Goal: Information Seeking & Learning: Learn about a topic

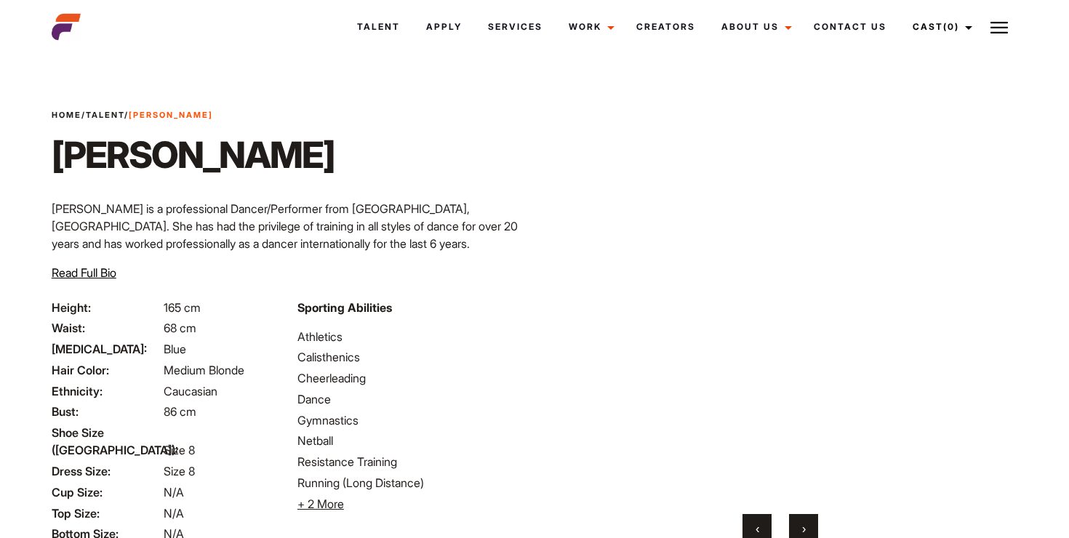
click at [751, 2] on header "Talent Apply Services Work Campaigns Jobs Job Request Creators About Us Founder…" at bounding box center [534, 27] width 983 height 54
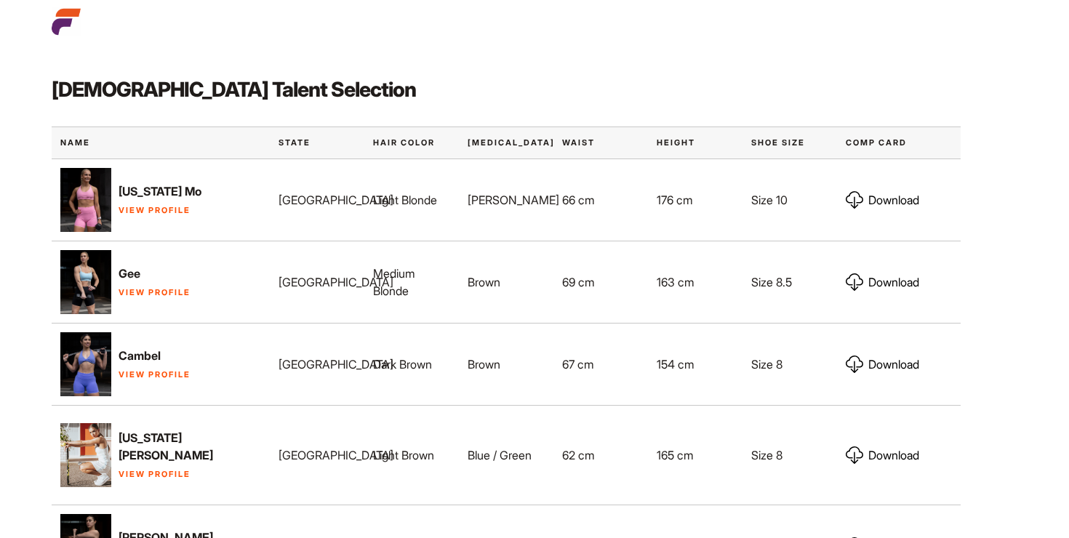
scroll to position [649, 0]
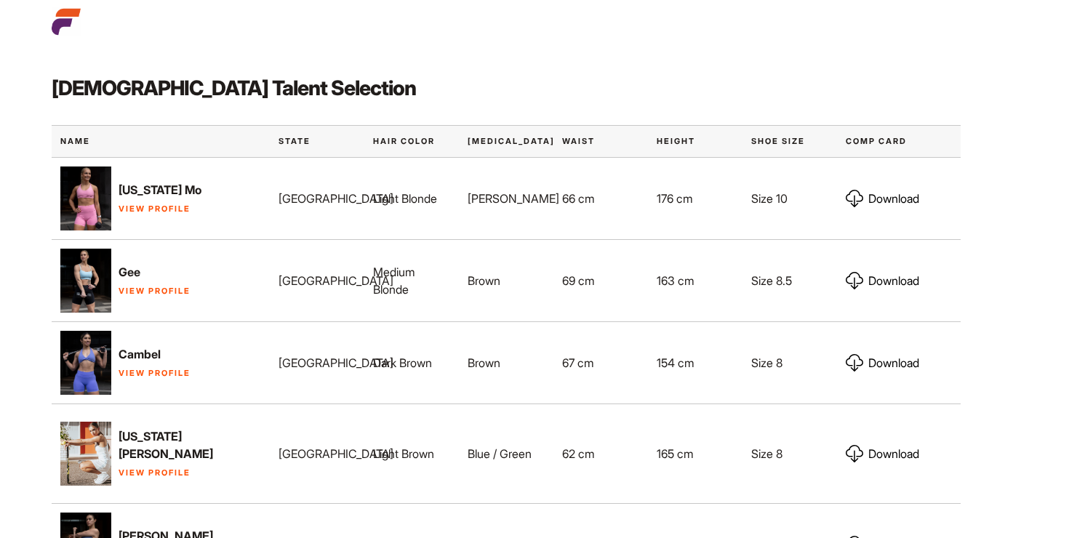
click at [153, 295] on p "View Profile" at bounding box center [160, 289] width 201 height 17
click at [155, 285] on p "View Profile" at bounding box center [160, 289] width 201 height 17
click at [157, 289] on link "View Profile" at bounding box center [155, 291] width 72 height 10
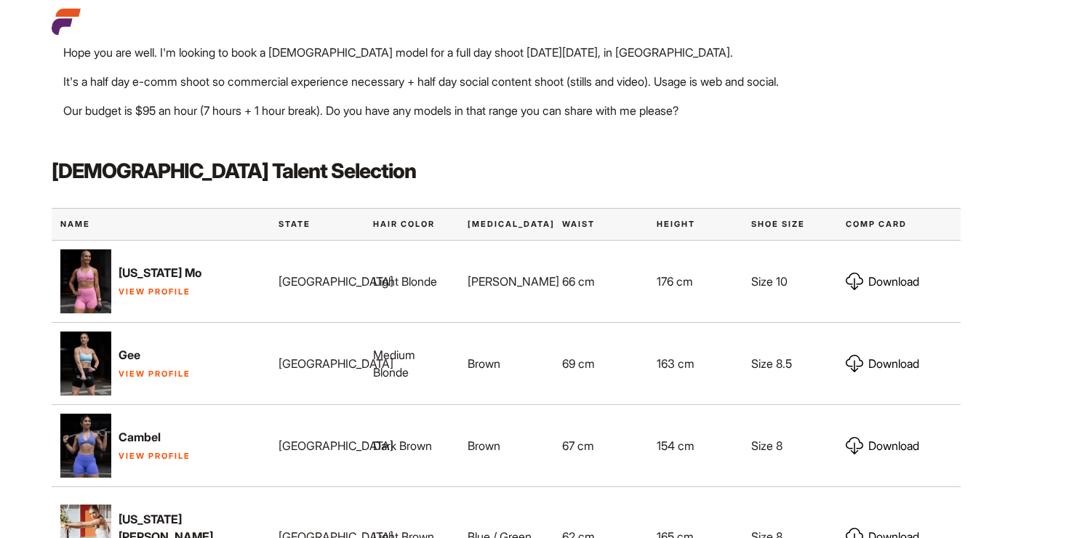
scroll to position [567, 0]
click at [94, 282] on img at bounding box center [85, 280] width 51 height 65
click at [152, 290] on link "View Profile" at bounding box center [155, 291] width 72 height 10
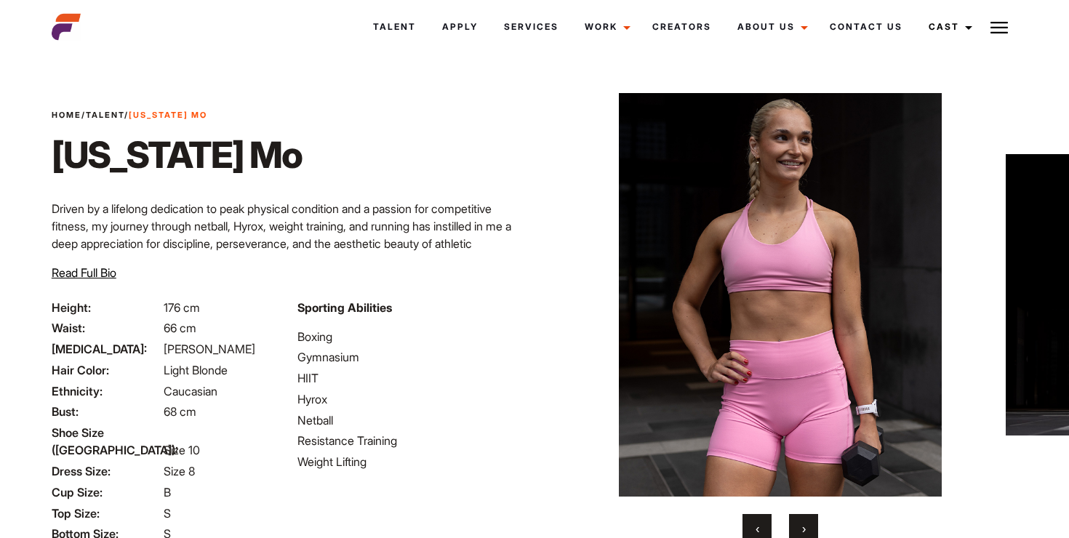
scroll to position [141, 0]
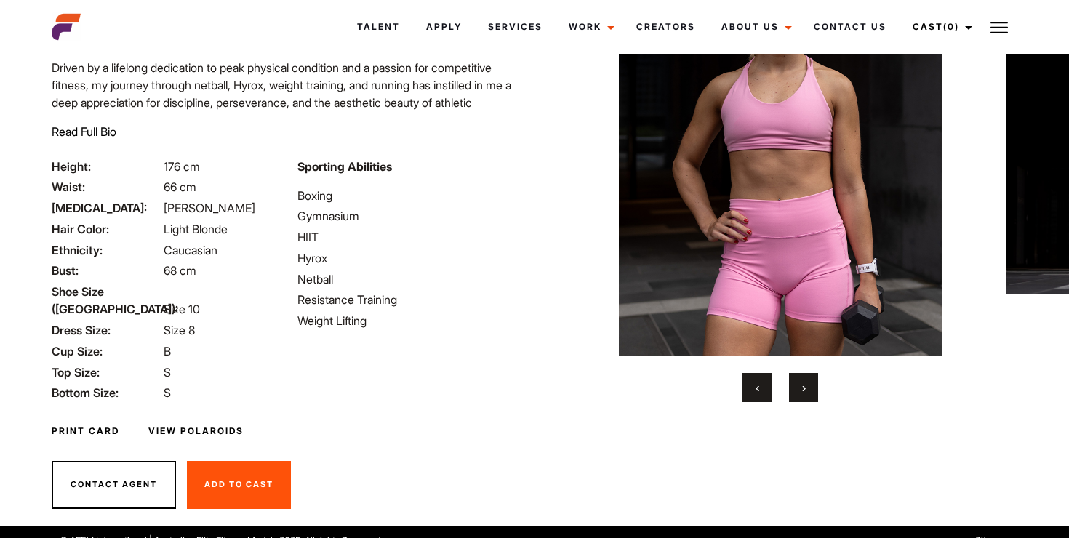
click at [804, 384] on span "›" at bounding box center [804, 387] width 4 height 15
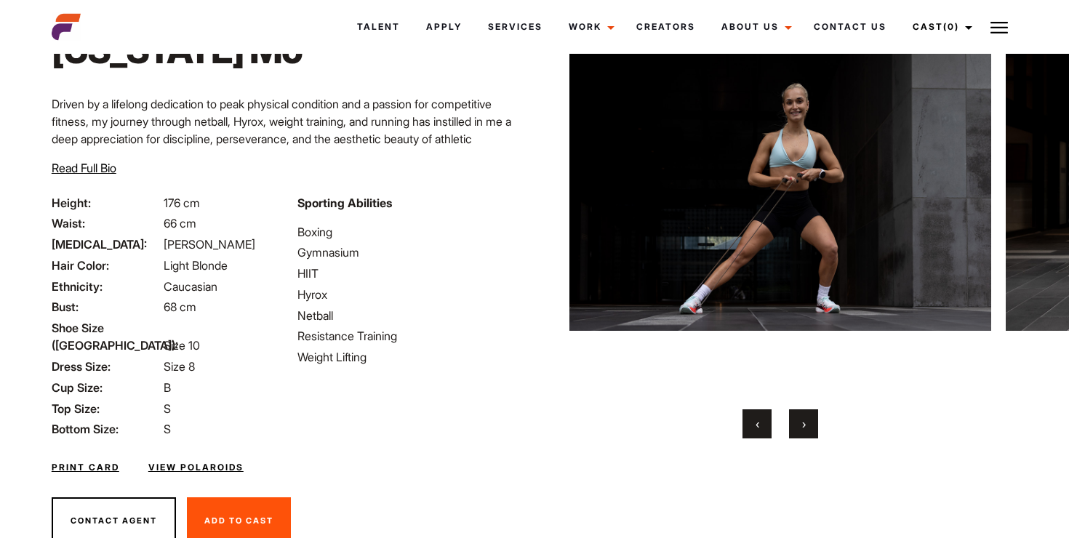
scroll to position [103, 0]
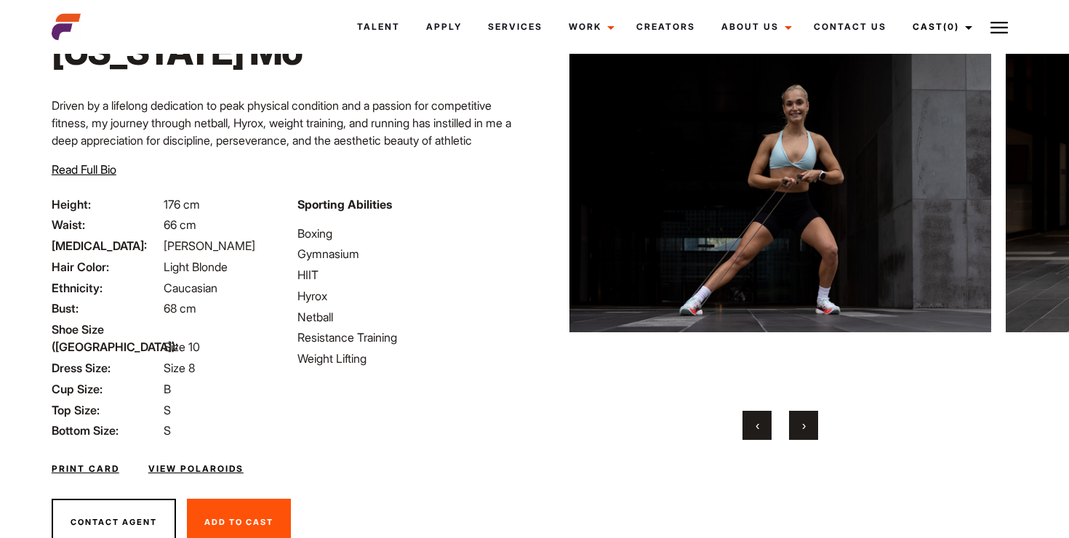
click at [802, 428] on span "›" at bounding box center [804, 425] width 4 height 15
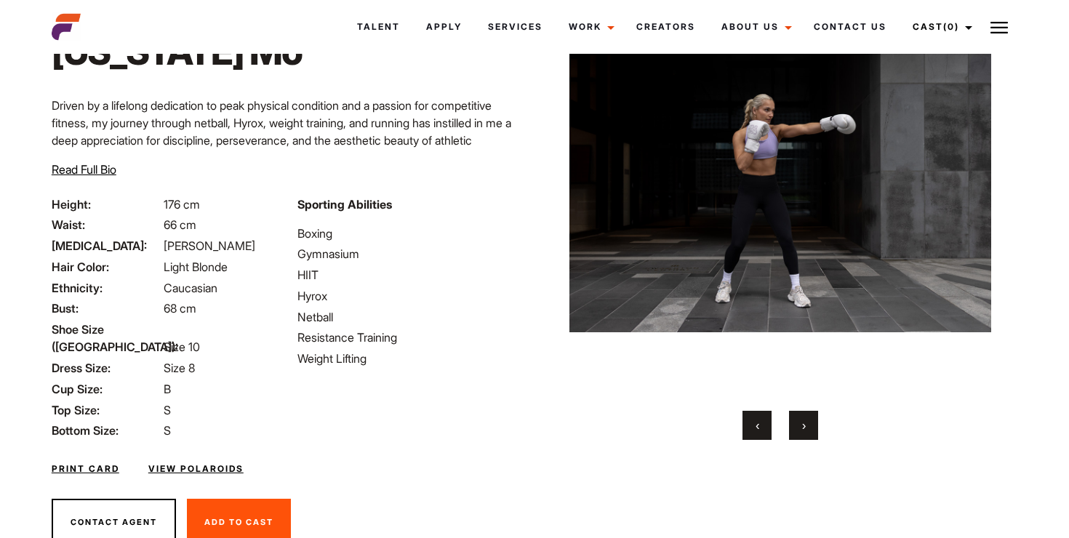
click at [802, 428] on span "›" at bounding box center [804, 425] width 4 height 15
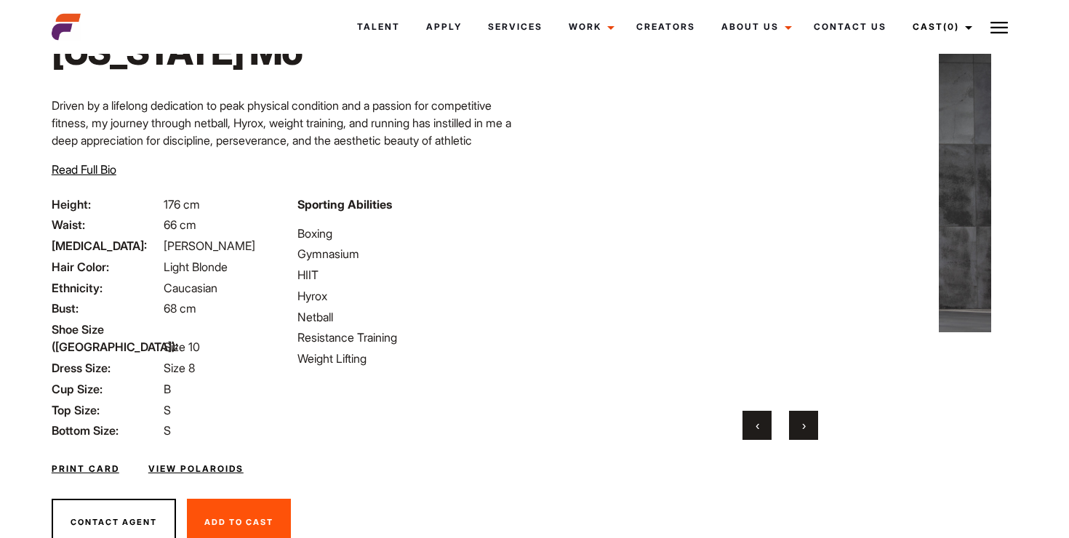
click at [802, 428] on span "›" at bounding box center [804, 425] width 4 height 15
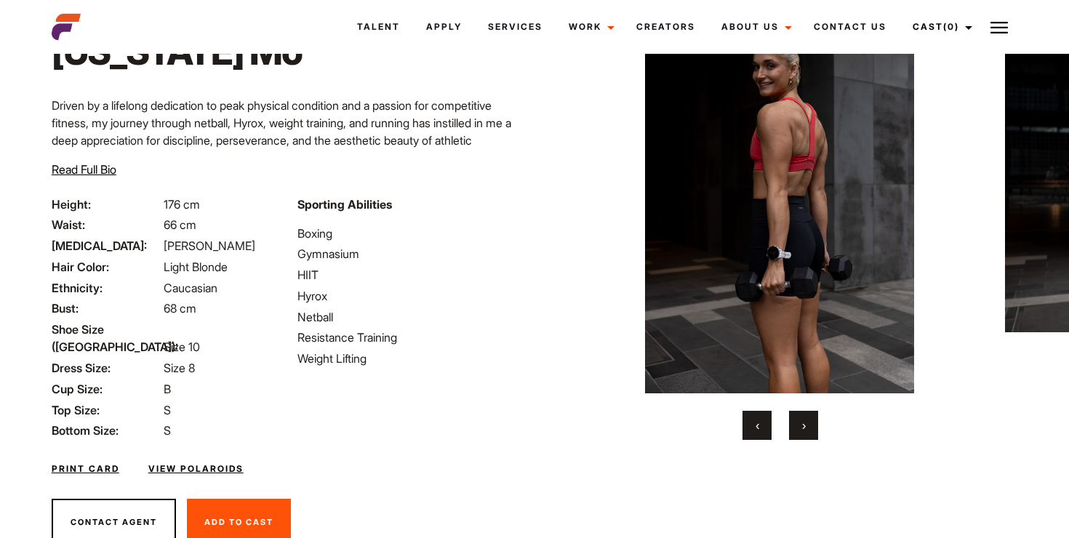
click at [802, 428] on span "›" at bounding box center [804, 425] width 4 height 15
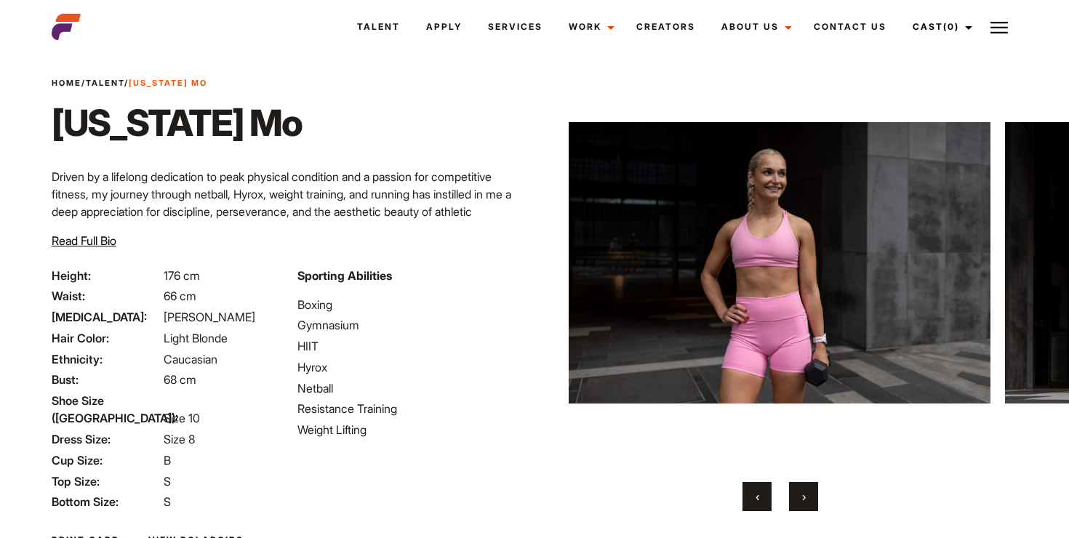
scroll to position [0, 0]
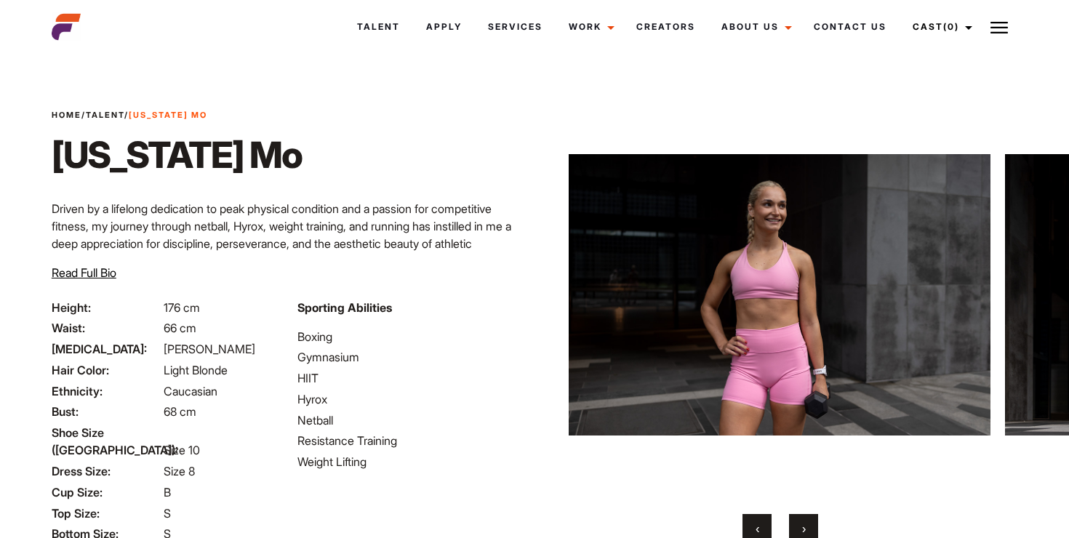
click at [806, 522] on button "›" at bounding box center [803, 528] width 29 height 29
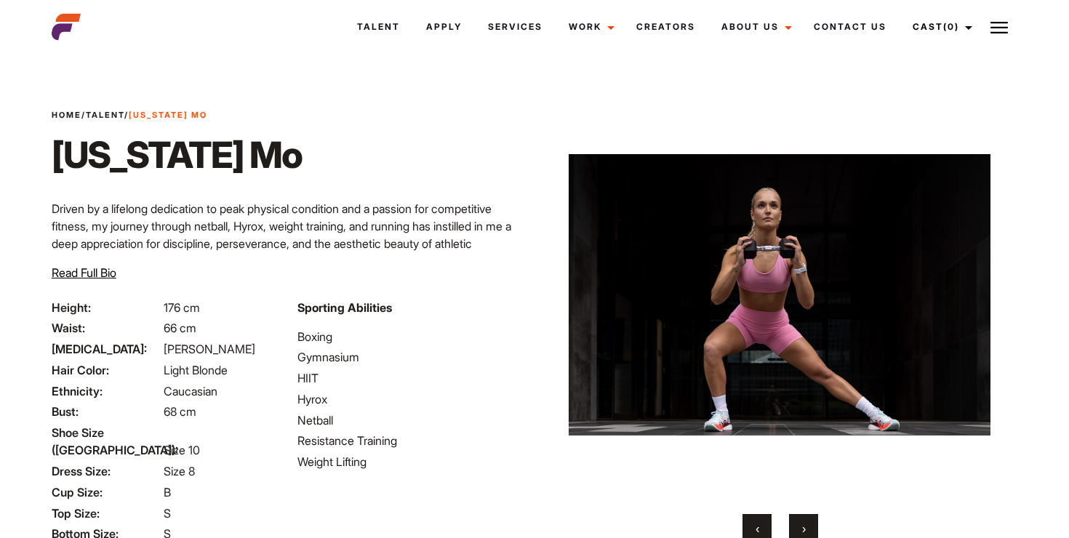
click at [806, 523] on button "›" at bounding box center [803, 528] width 29 height 29
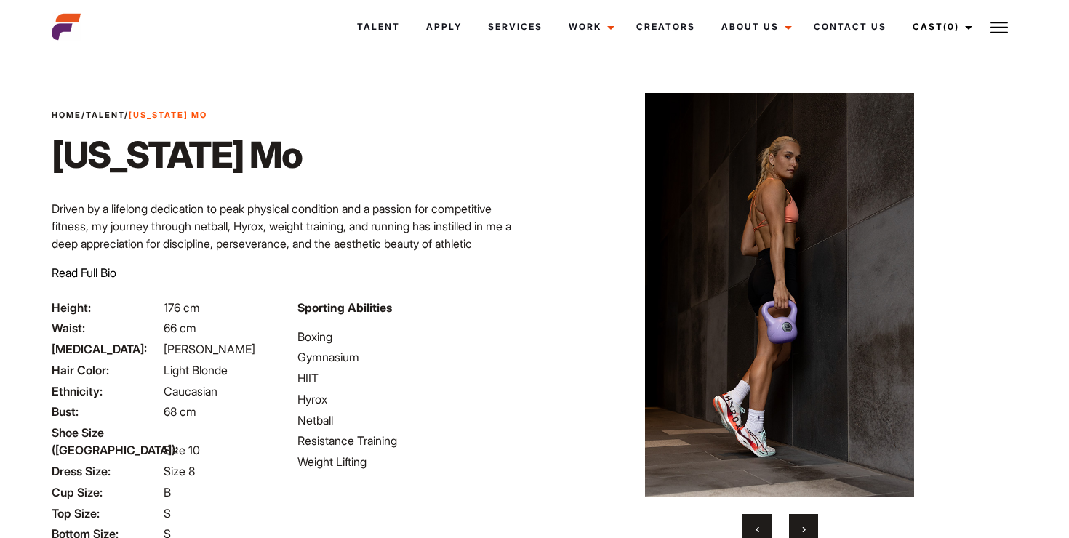
click at [806, 523] on button "›" at bounding box center [803, 528] width 29 height 29
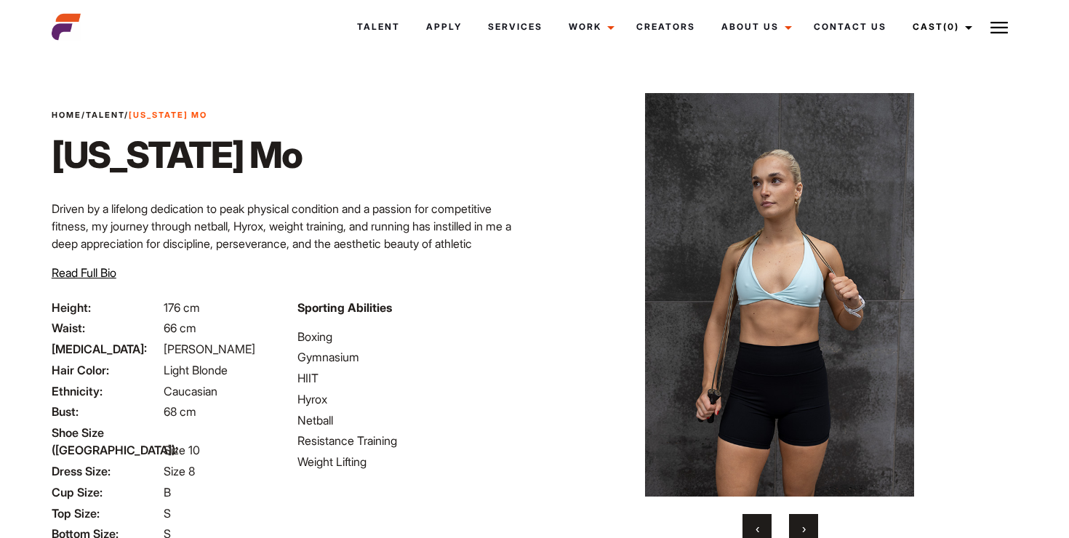
click at [806, 523] on button "›" at bounding box center [803, 528] width 29 height 29
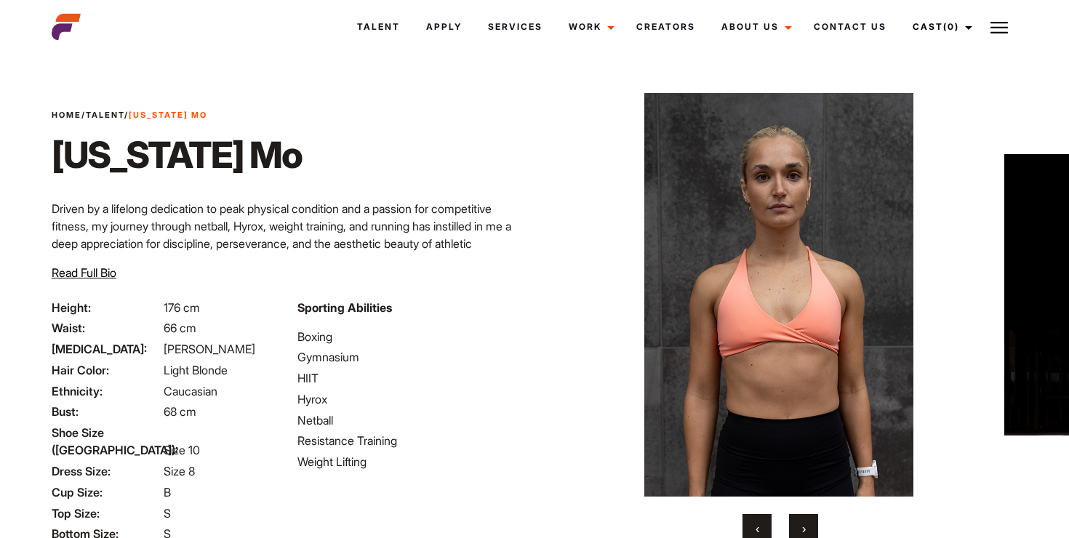
click at [806, 523] on button "›" at bounding box center [803, 528] width 29 height 29
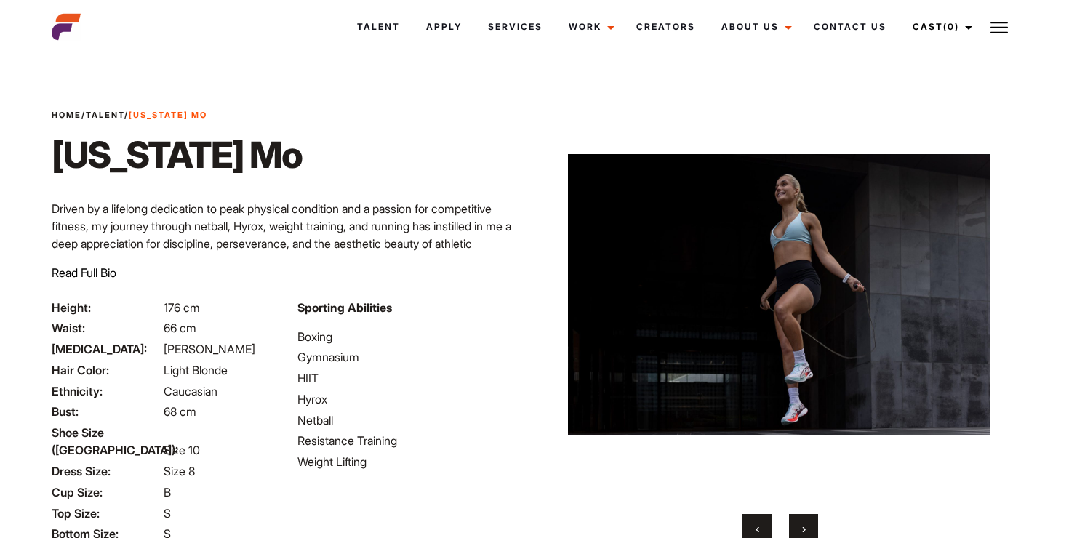
click at [806, 523] on button "›" at bounding box center [803, 528] width 29 height 29
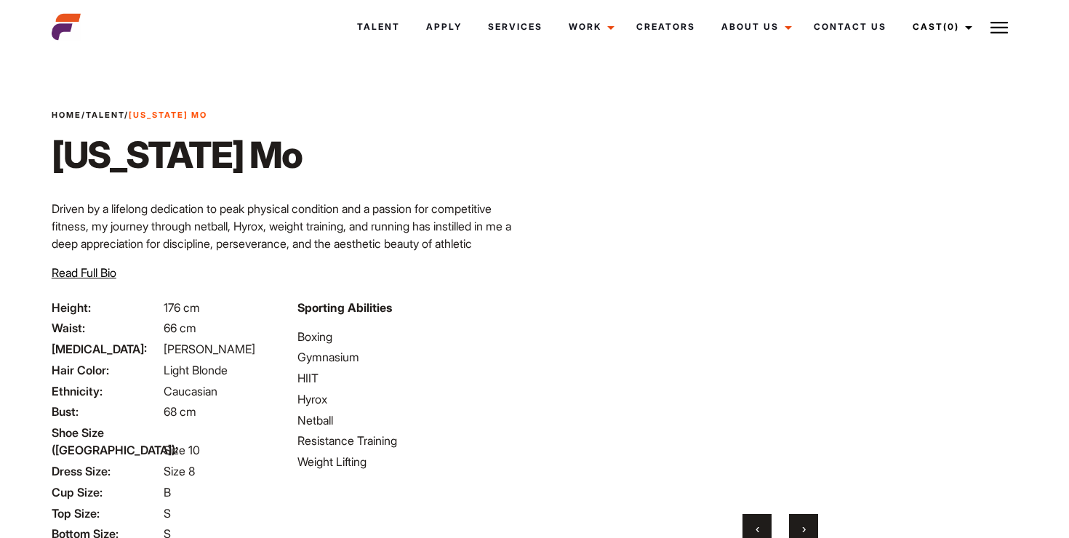
click at [806, 529] on button "›" at bounding box center [803, 528] width 29 height 29
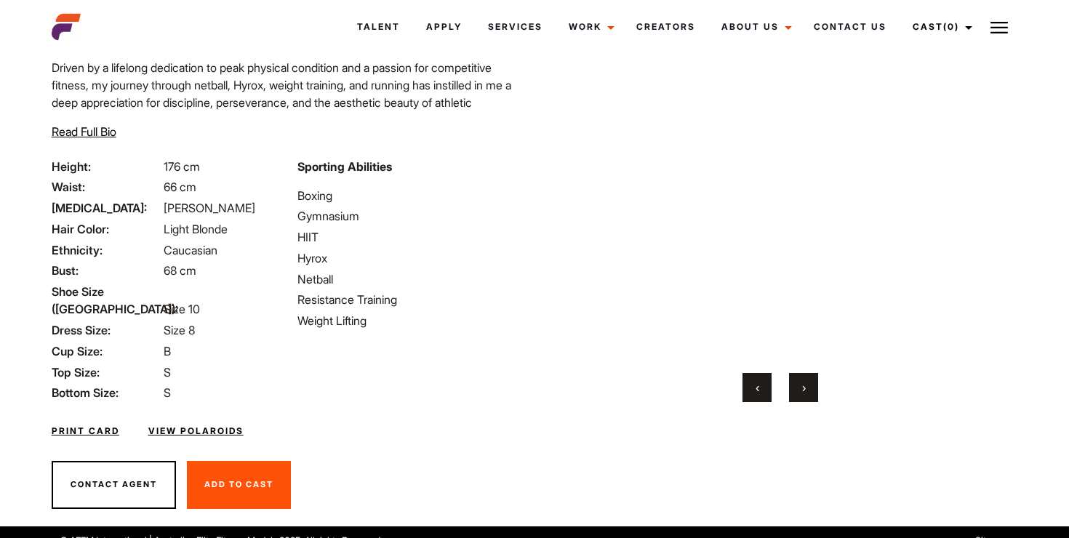
click at [209, 425] on link "View Polaroids" at bounding box center [195, 431] width 95 height 13
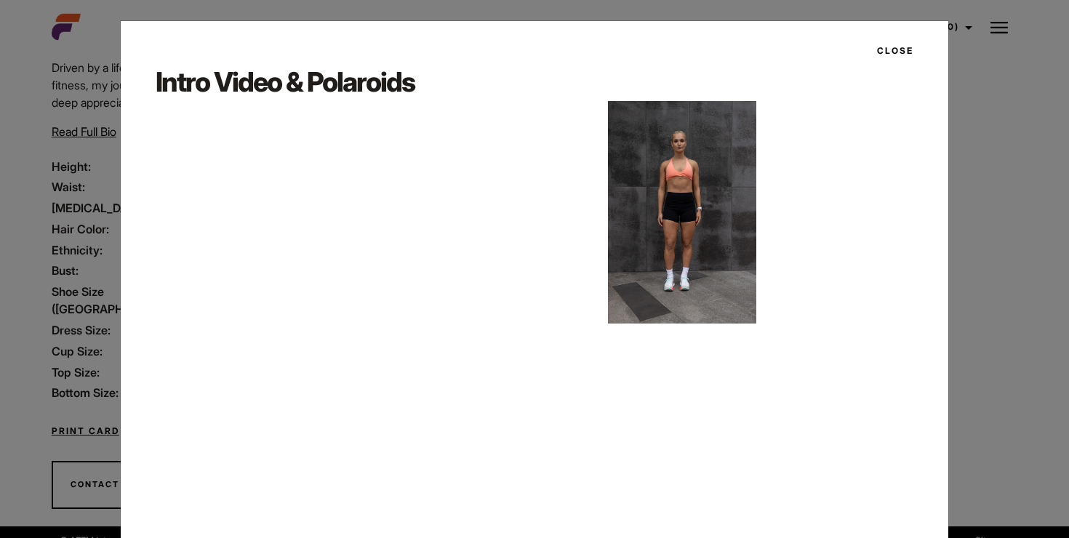
scroll to position [67, 0]
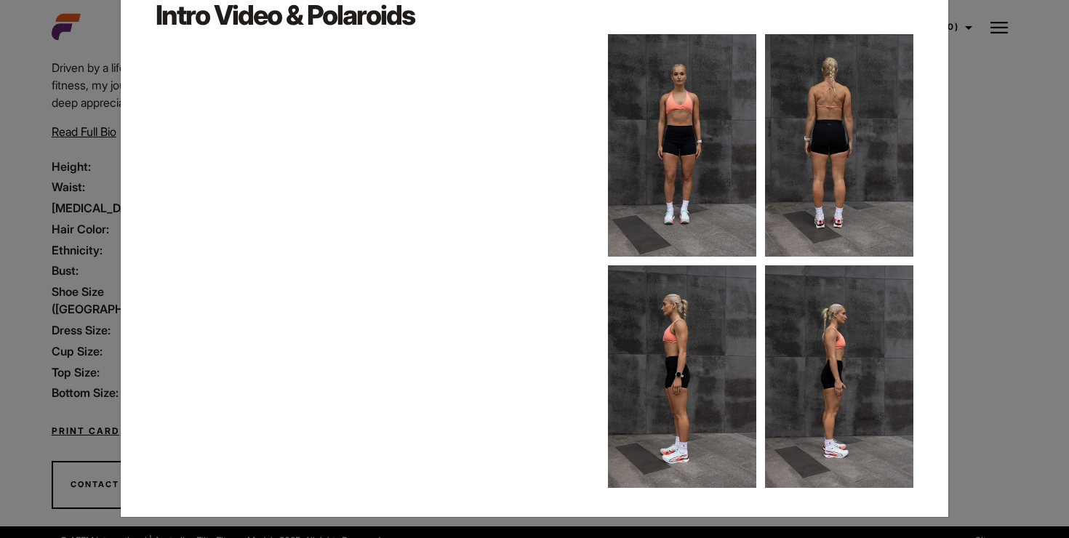
click at [1022, 347] on div "Close Intro Video & Polaroids" at bounding box center [534, 269] width 1069 height 538
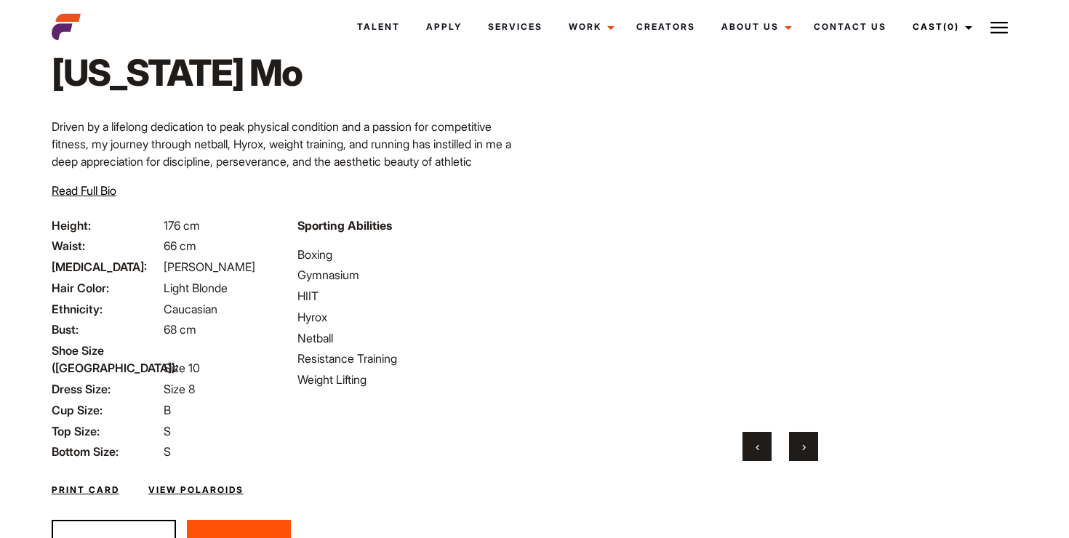
scroll to position [48, 0]
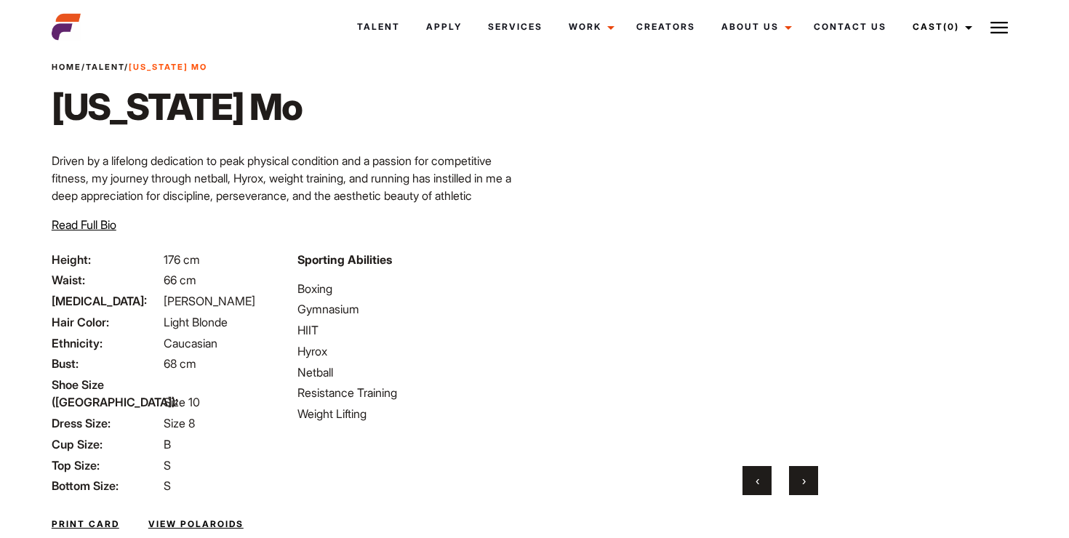
click at [807, 475] on button "›" at bounding box center [803, 480] width 29 height 29
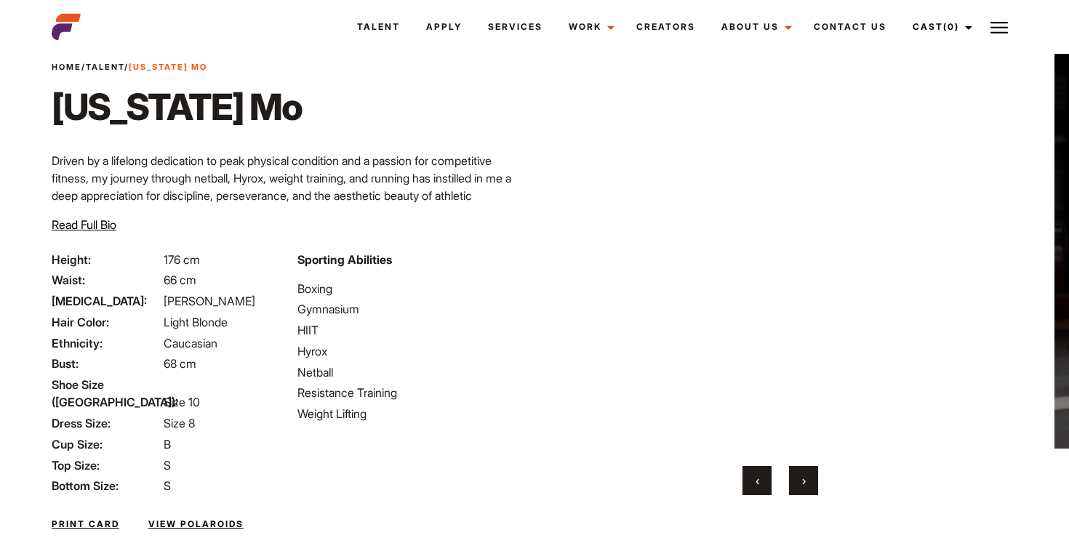
click at [807, 475] on button "›" at bounding box center [803, 480] width 29 height 29
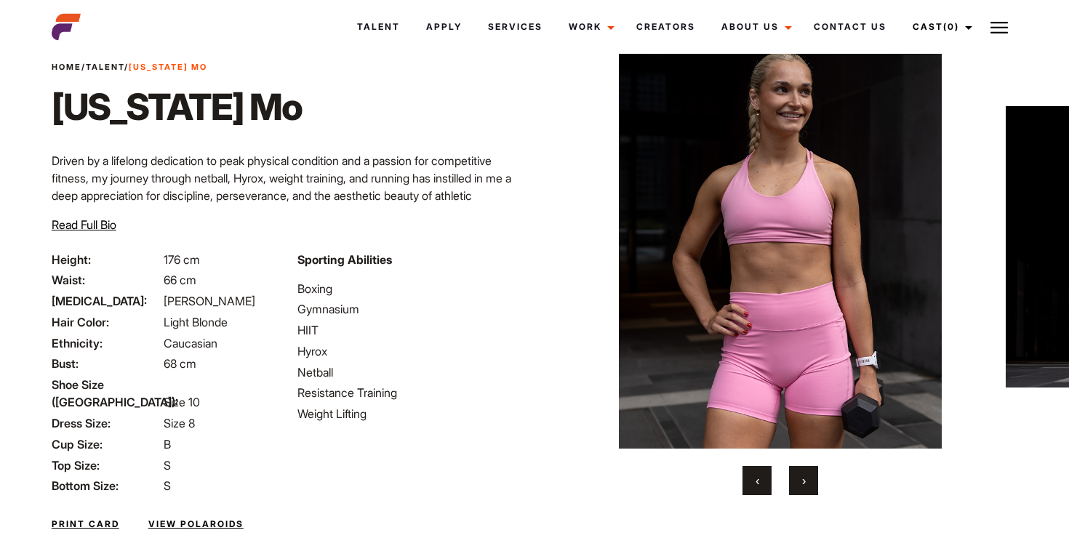
click at [807, 475] on button "›" at bounding box center [803, 480] width 29 height 29
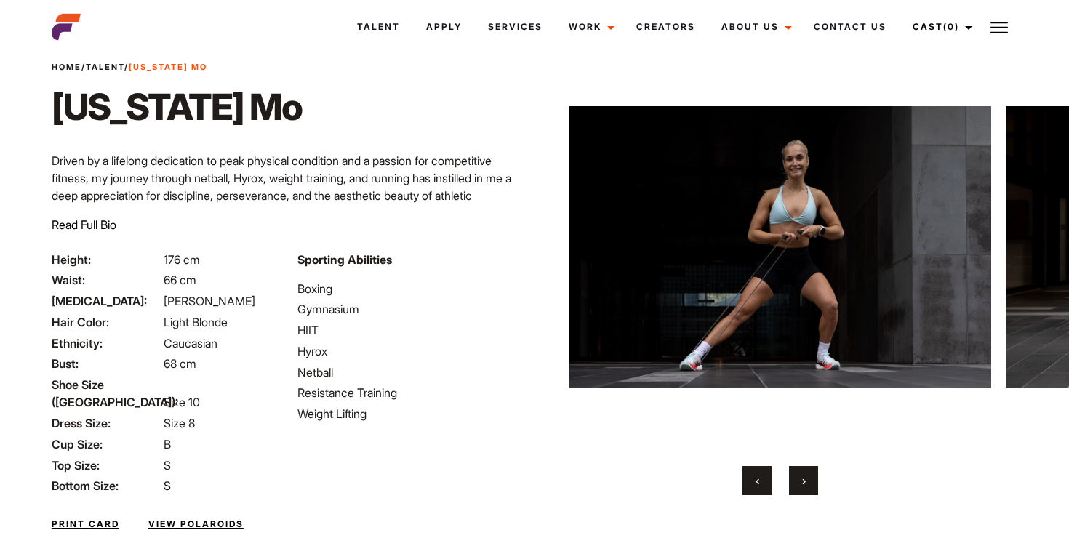
click at [755, 490] on button "‹" at bounding box center [756, 480] width 29 height 29
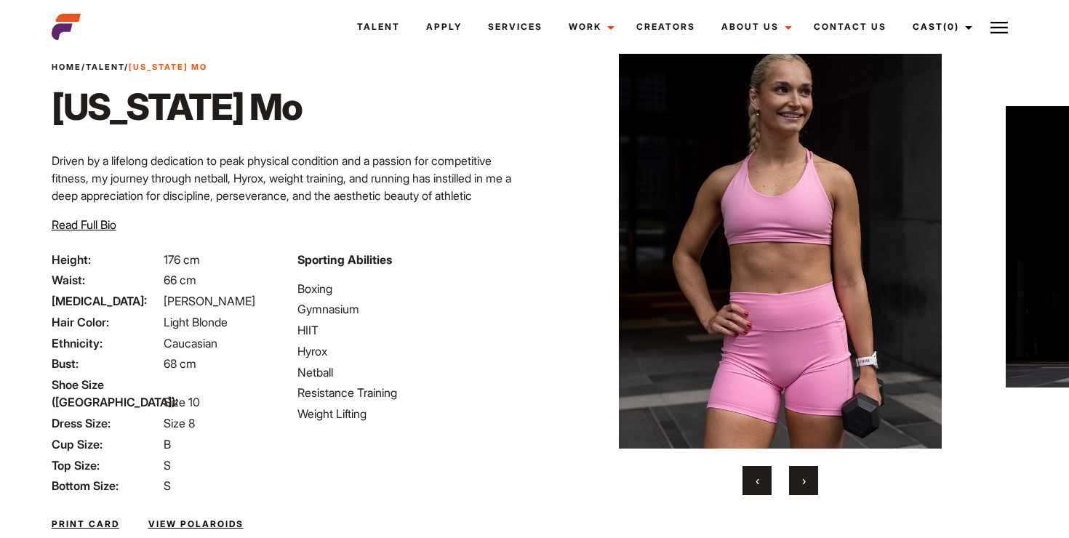
click at [792, 492] on button "›" at bounding box center [803, 480] width 29 height 29
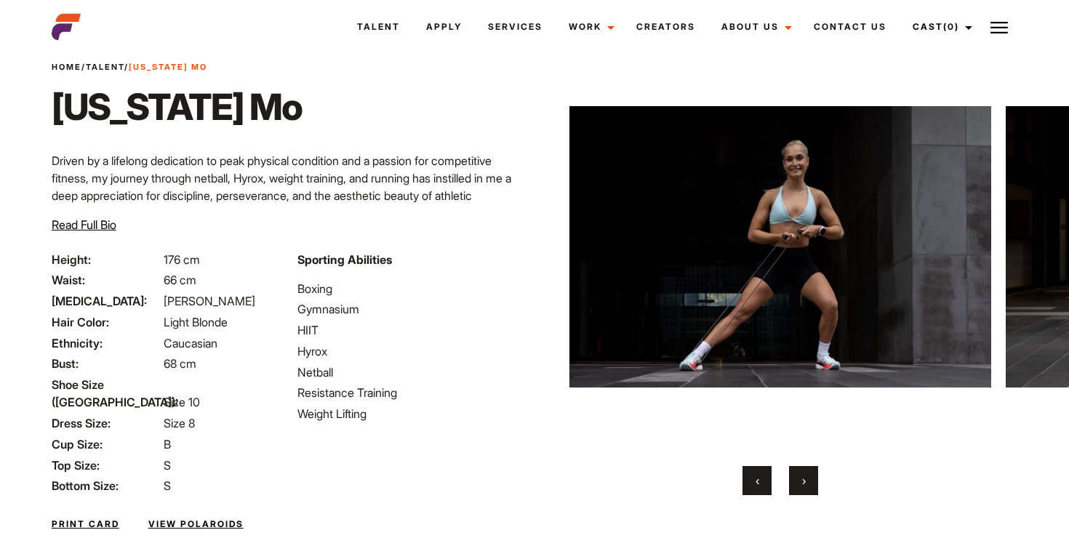
click at [792, 492] on button "›" at bounding box center [803, 480] width 29 height 29
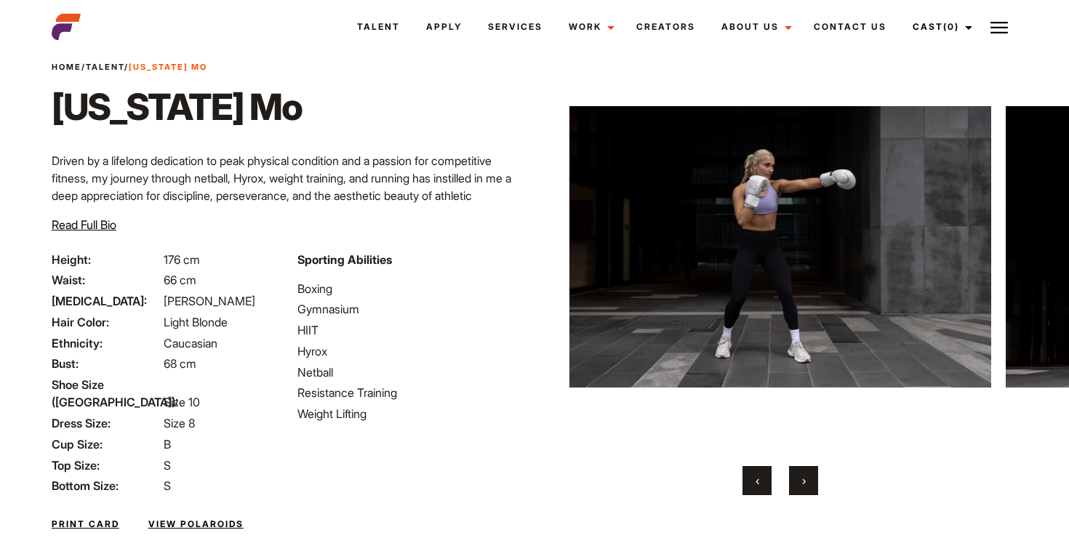
click at [792, 492] on button "›" at bounding box center [803, 480] width 29 height 29
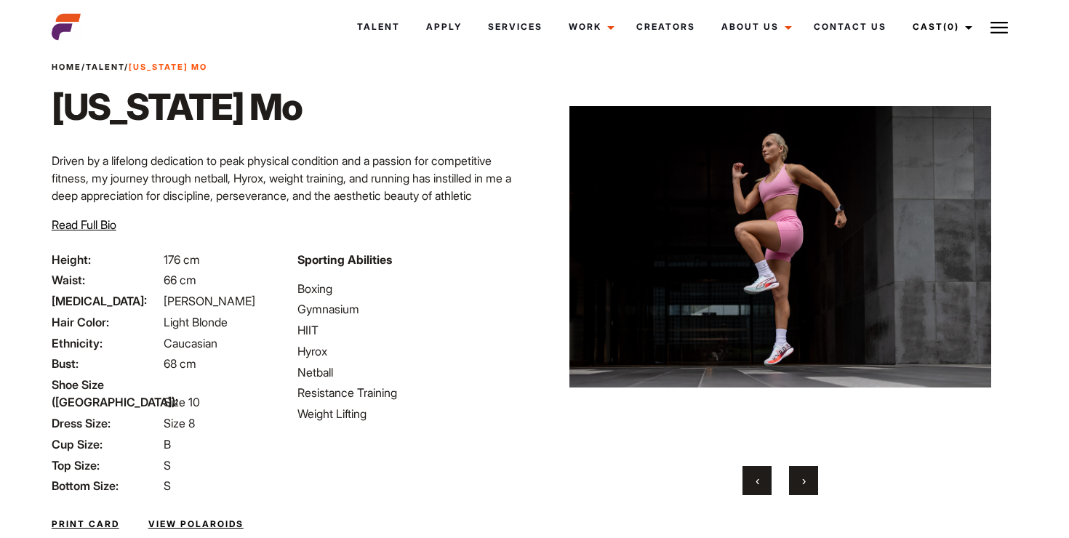
click at [792, 492] on button "›" at bounding box center [803, 480] width 29 height 29
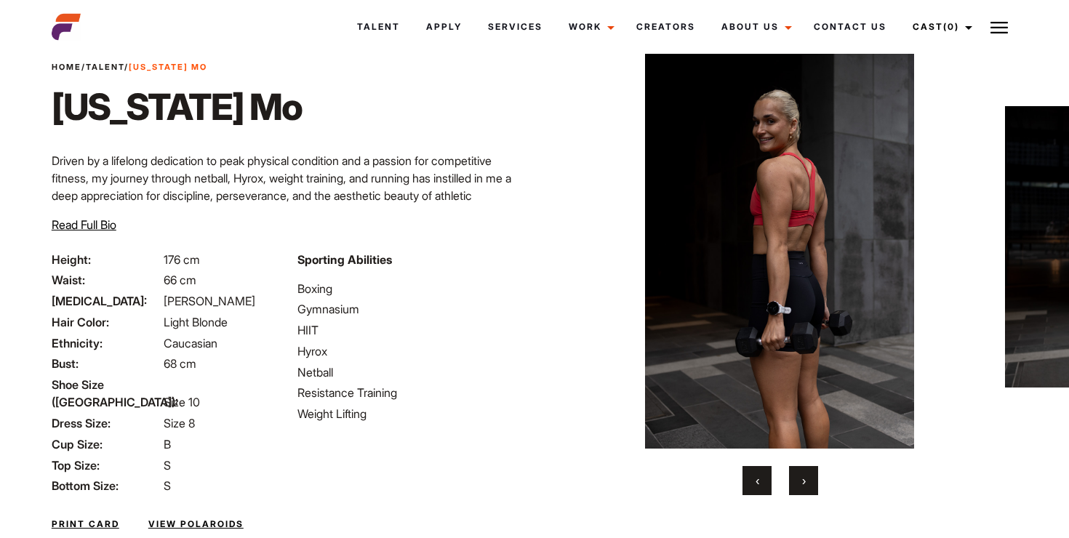
click at [792, 492] on button "›" at bounding box center [803, 480] width 29 height 29
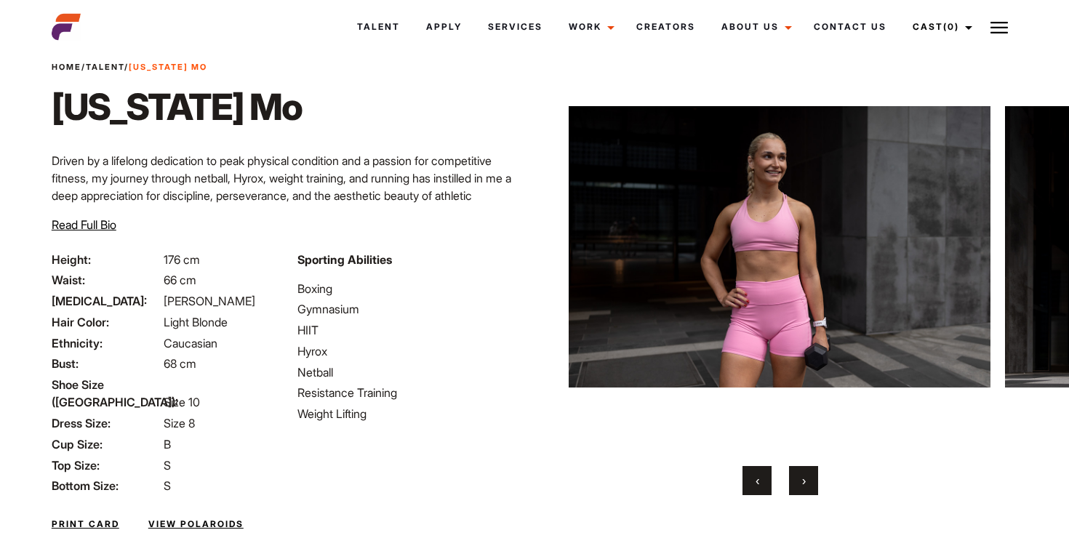
click at [792, 492] on button "›" at bounding box center [803, 480] width 29 height 29
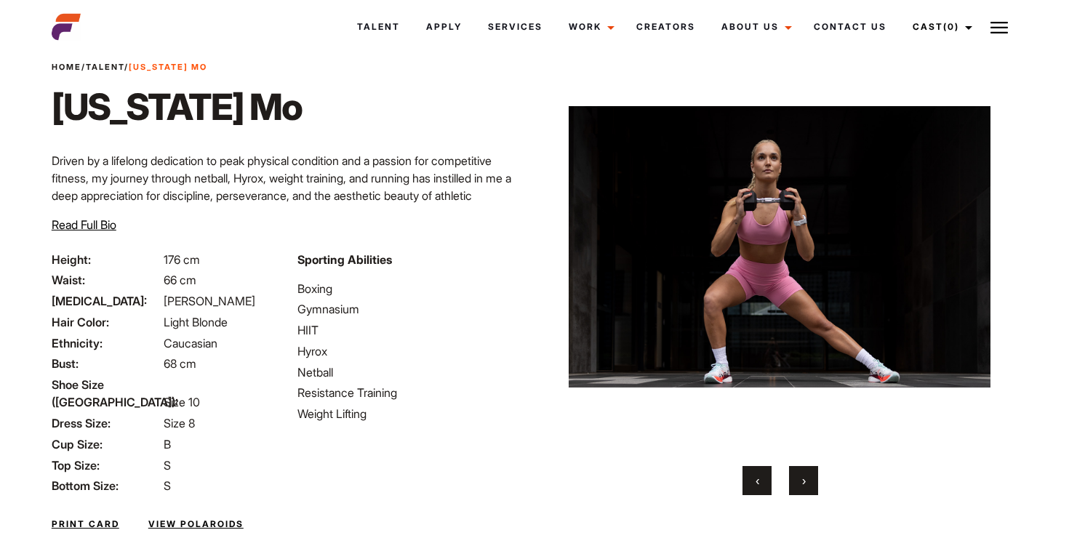
click at [792, 492] on button "›" at bounding box center [803, 480] width 29 height 29
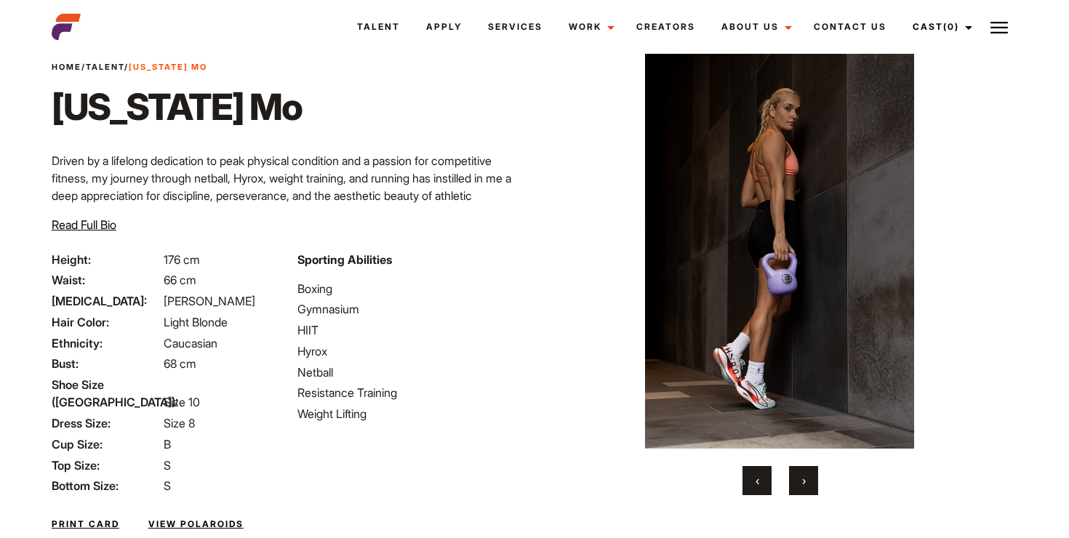
click at [792, 492] on button "›" at bounding box center [803, 480] width 29 height 29
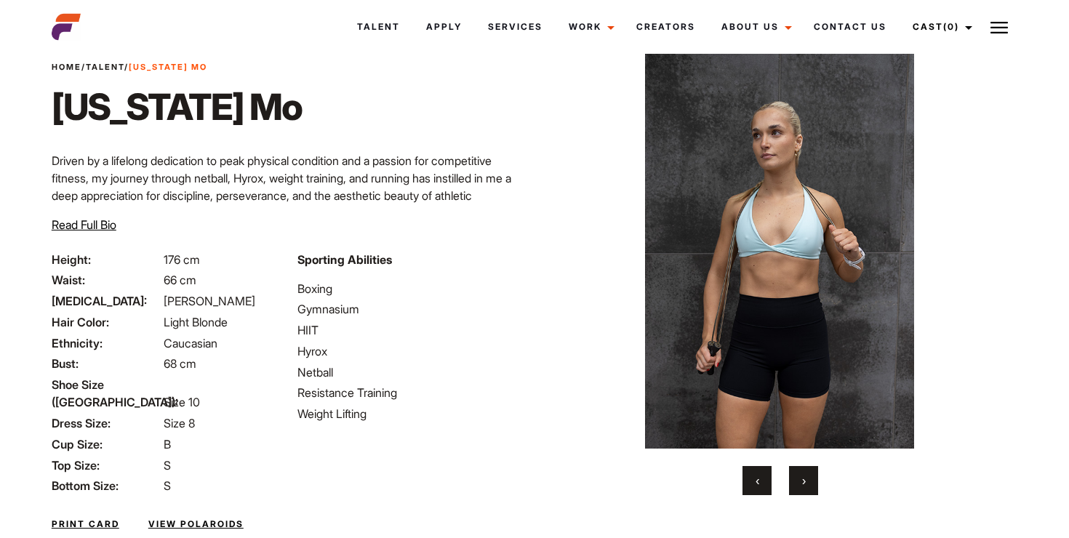
click at [792, 492] on button "›" at bounding box center [803, 480] width 29 height 29
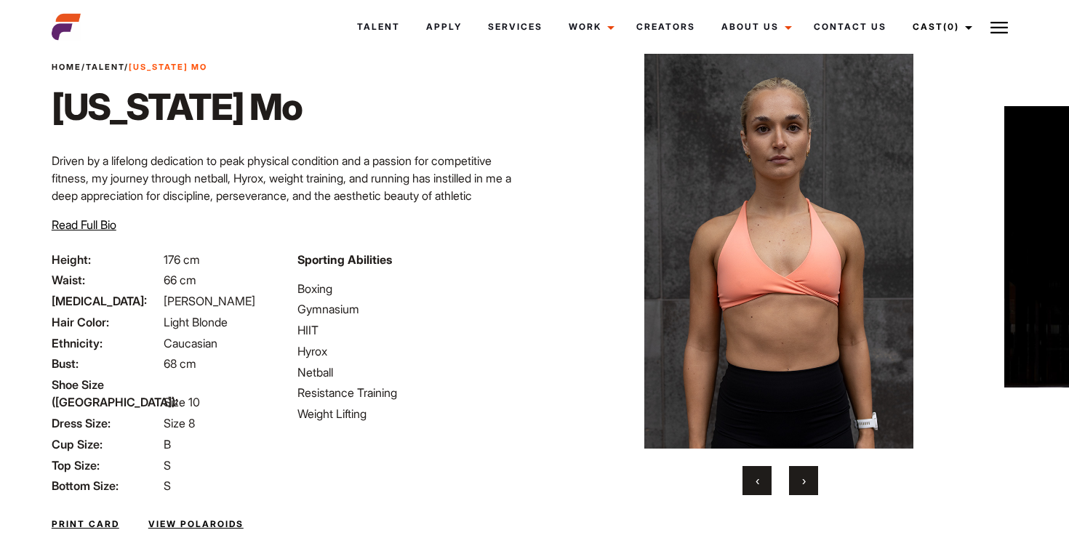
click at [792, 492] on button "›" at bounding box center [803, 480] width 29 height 29
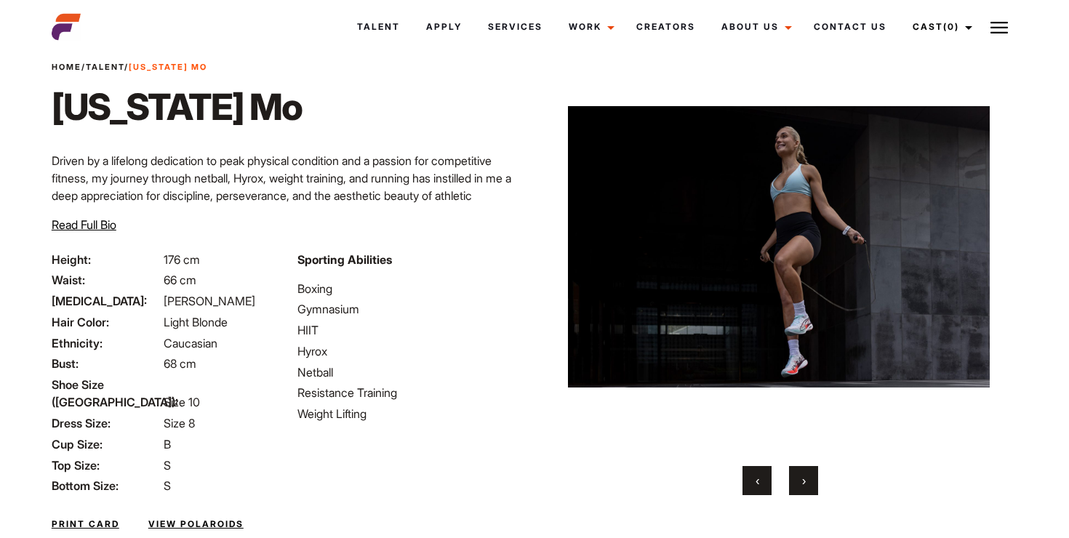
click at [792, 492] on button "›" at bounding box center [803, 480] width 29 height 29
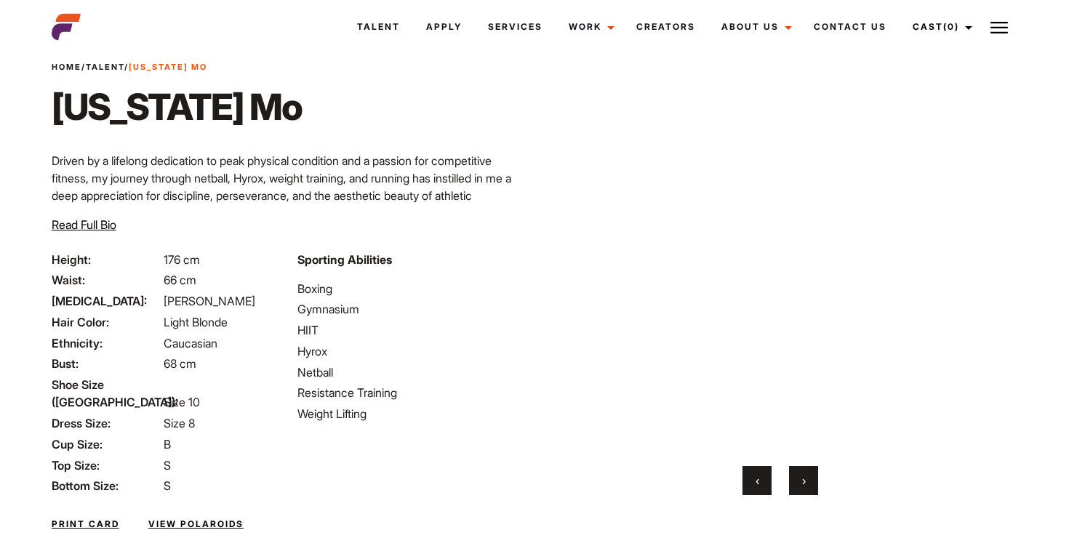
click at [792, 492] on button "›" at bounding box center [803, 480] width 29 height 29
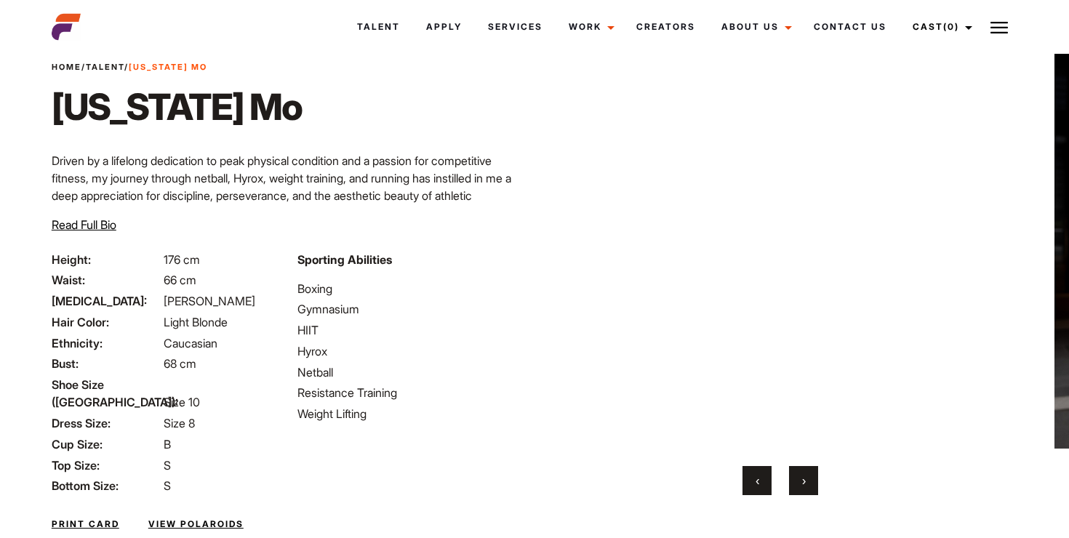
scroll to position [141, 0]
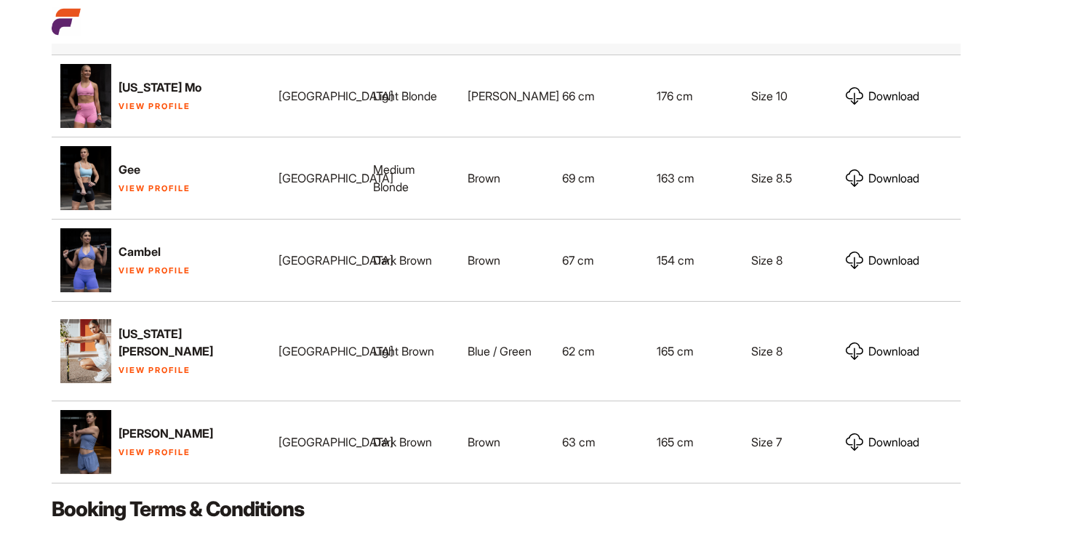
scroll to position [762, 0]
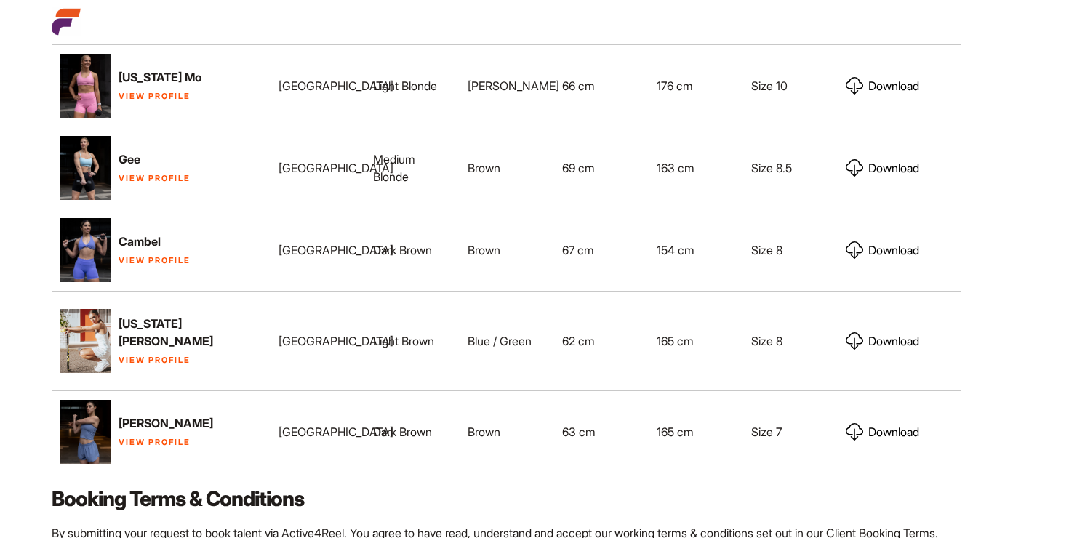
click at [149, 176] on link "View Profile" at bounding box center [155, 178] width 72 height 10
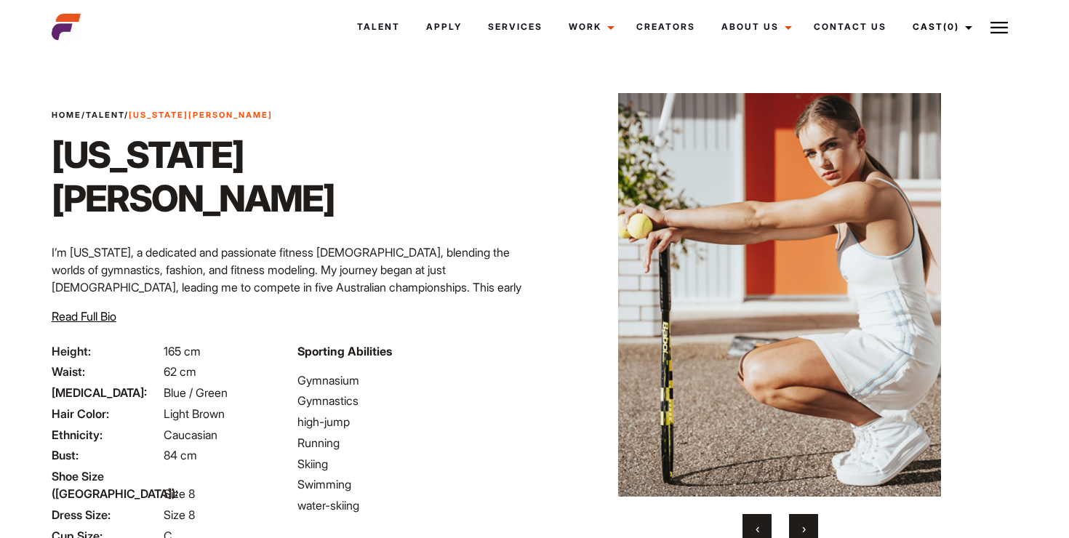
scroll to position [141, 0]
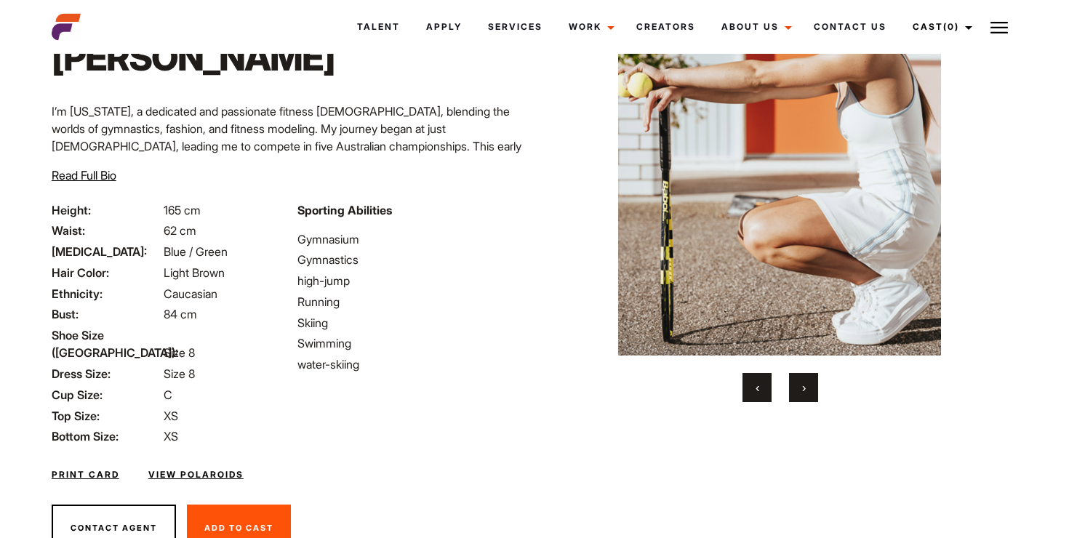
click at [813, 399] on button "›" at bounding box center [803, 387] width 29 height 29
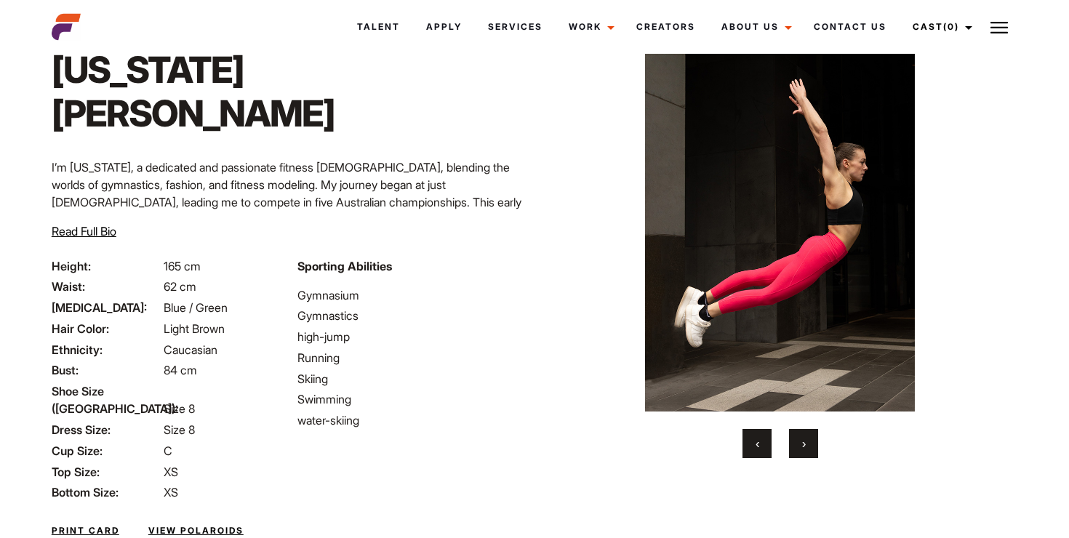
scroll to position [86, 0]
click at [797, 455] on button "›" at bounding box center [803, 442] width 29 height 29
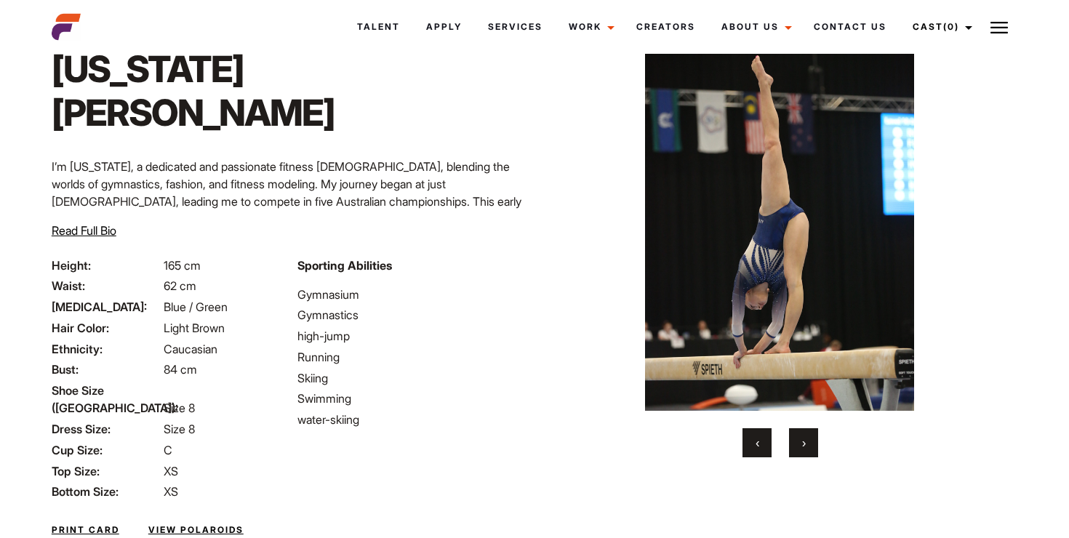
click at [812, 439] on button "›" at bounding box center [803, 442] width 29 height 29
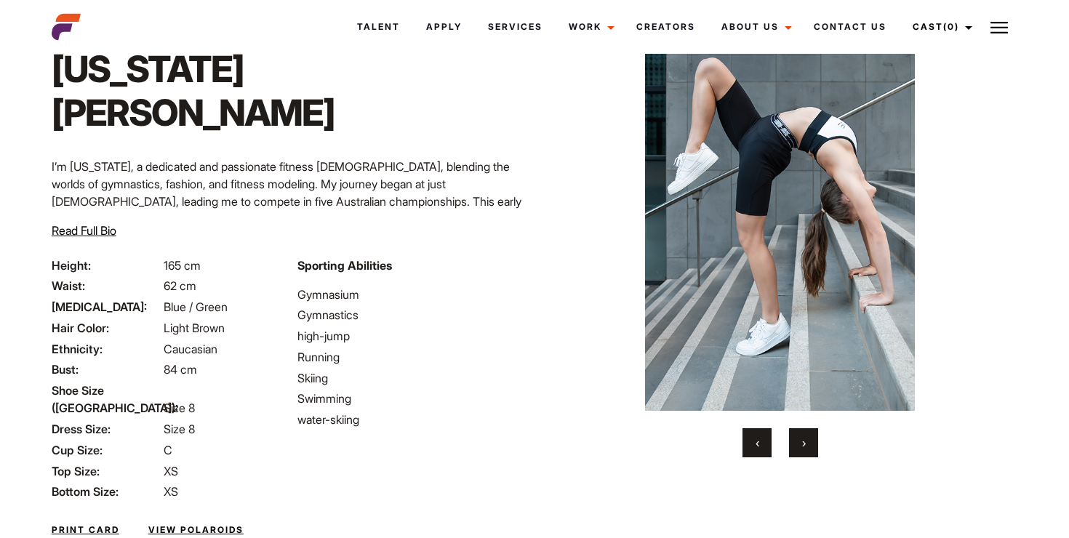
click at [809, 439] on button "›" at bounding box center [803, 442] width 29 height 29
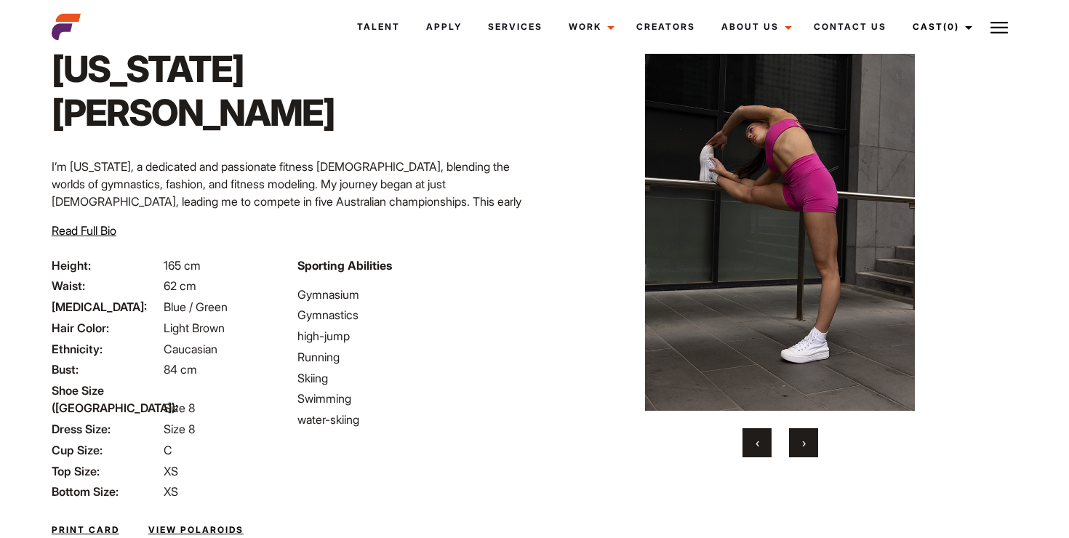
click at [809, 439] on button "›" at bounding box center [803, 442] width 29 height 29
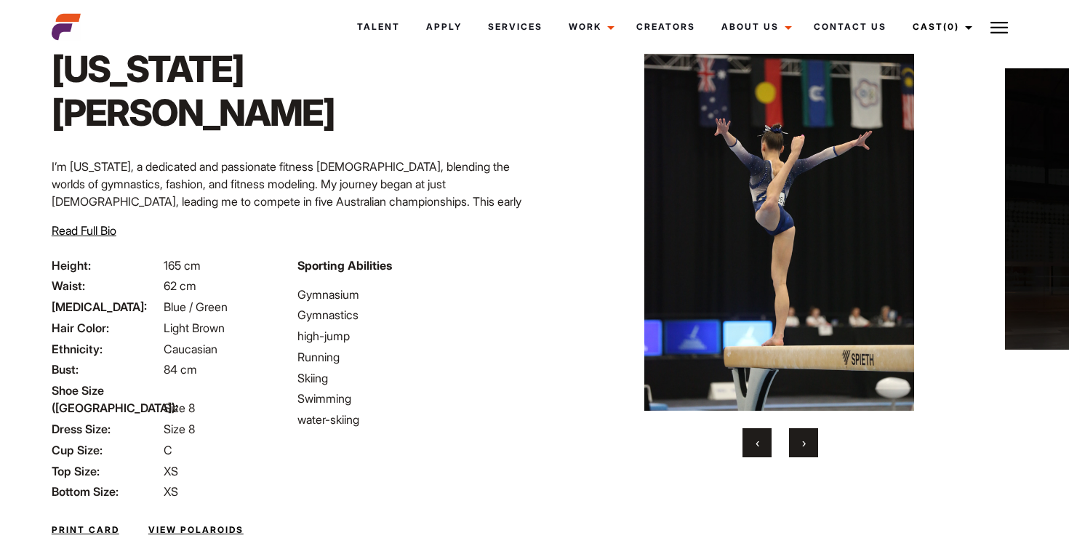
click at [809, 439] on button "›" at bounding box center [803, 442] width 29 height 29
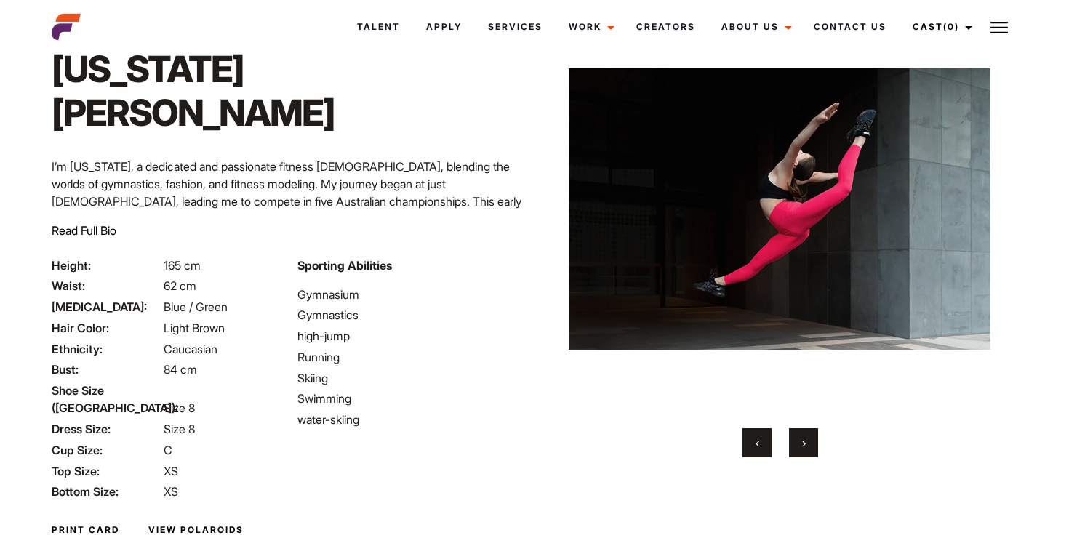
click at [809, 439] on button "›" at bounding box center [803, 442] width 29 height 29
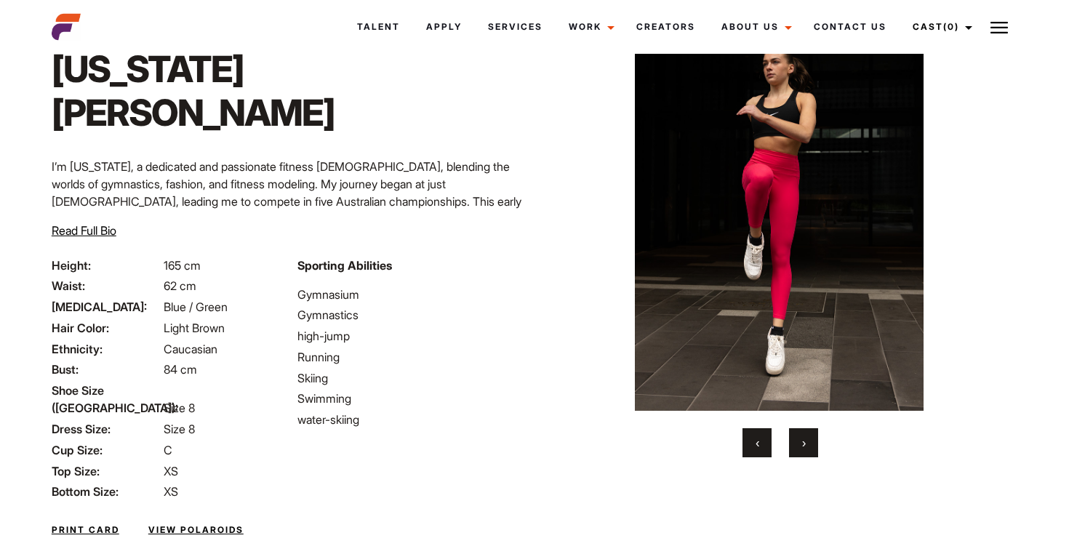
click at [809, 439] on button "›" at bounding box center [803, 442] width 29 height 29
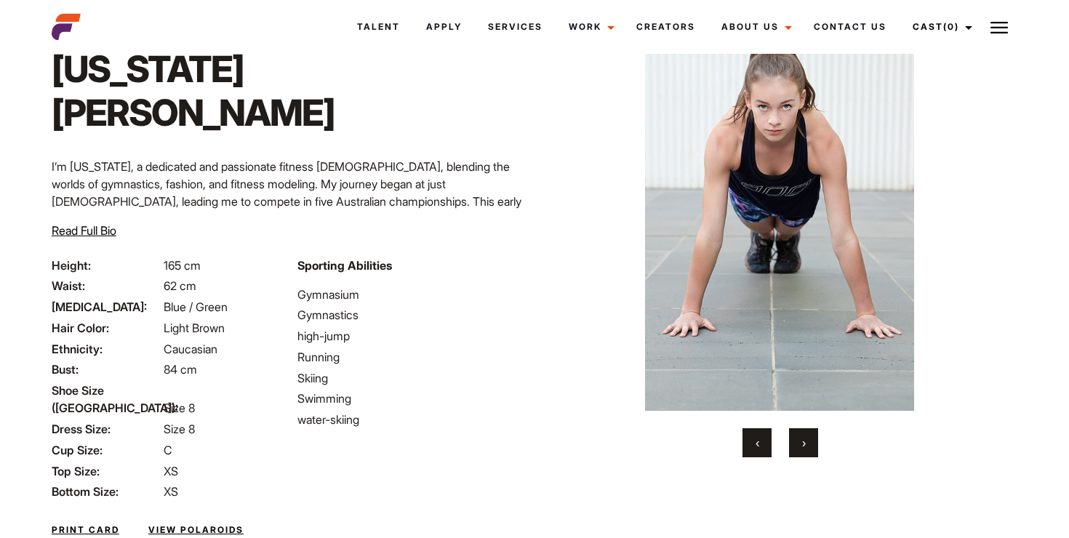
click at [809, 439] on button "›" at bounding box center [803, 442] width 29 height 29
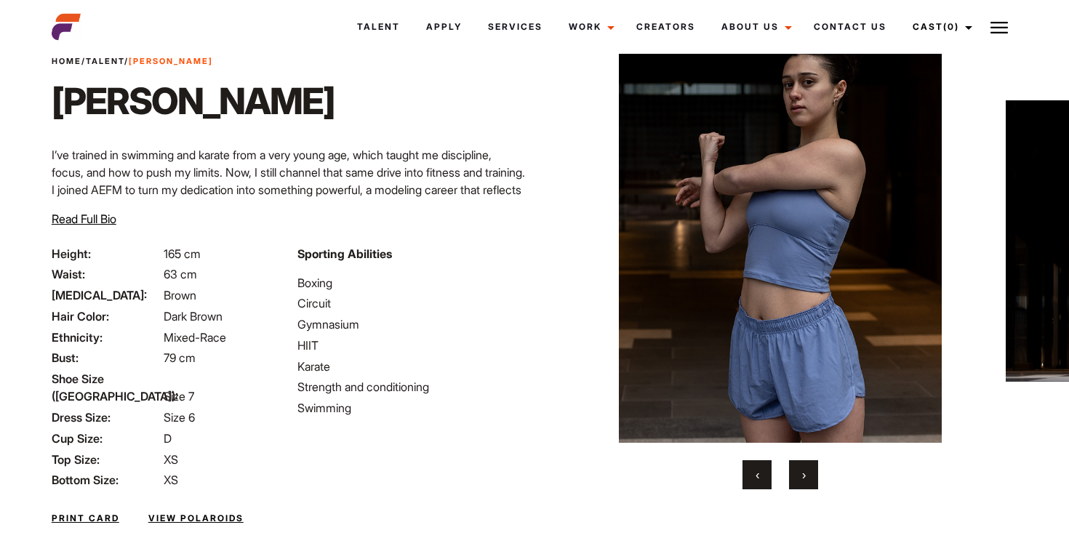
scroll to position [57, 0]
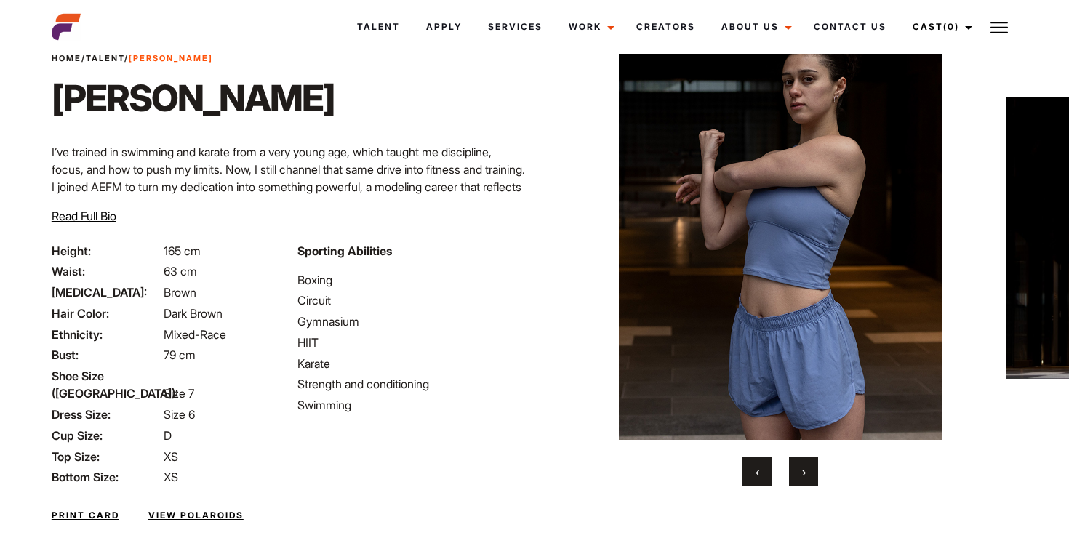
click at [804, 479] on button "›" at bounding box center [803, 471] width 29 height 29
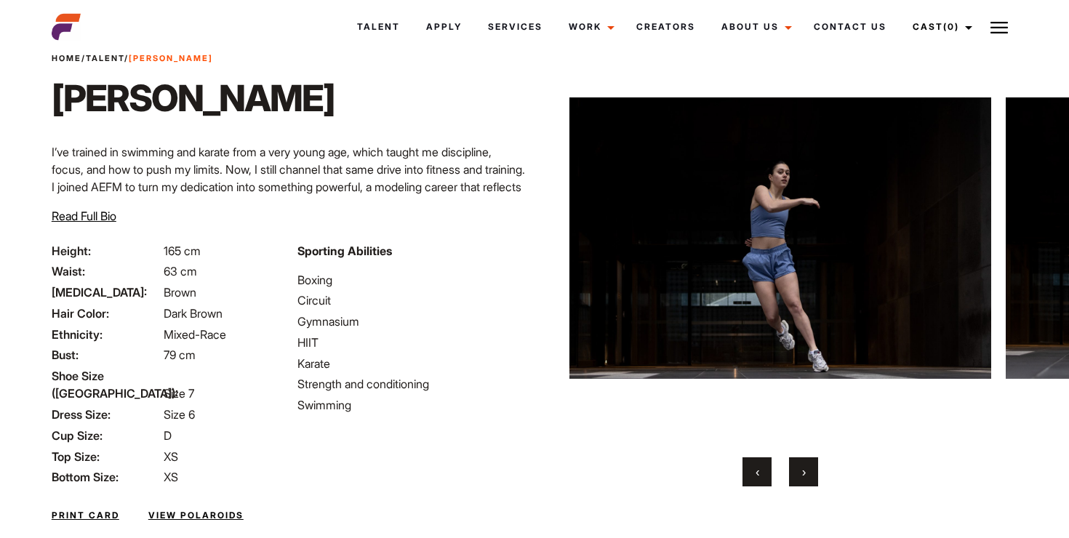
click at [804, 479] on button "›" at bounding box center [803, 471] width 29 height 29
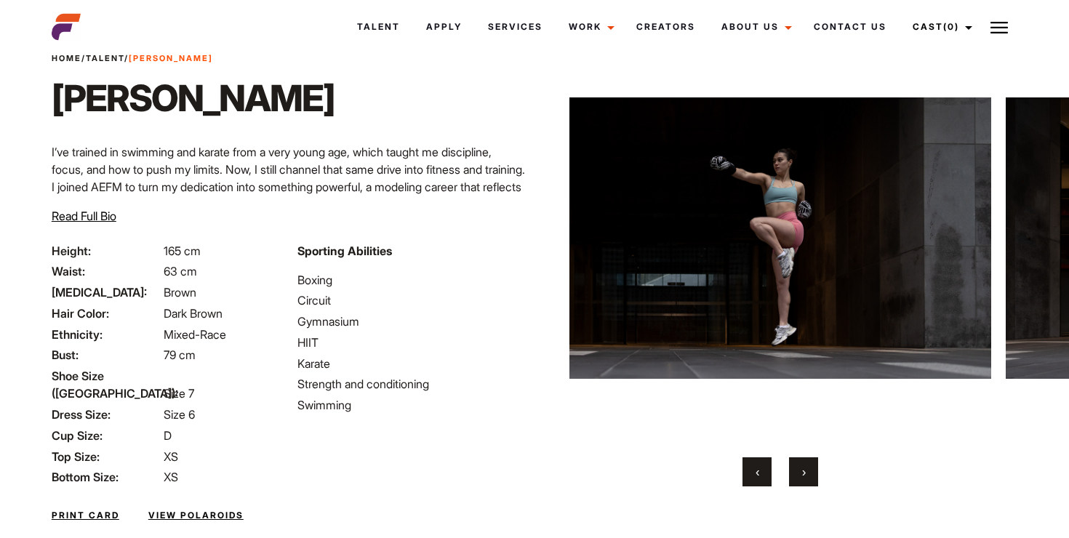
click at [806, 471] on button "›" at bounding box center [803, 471] width 29 height 29
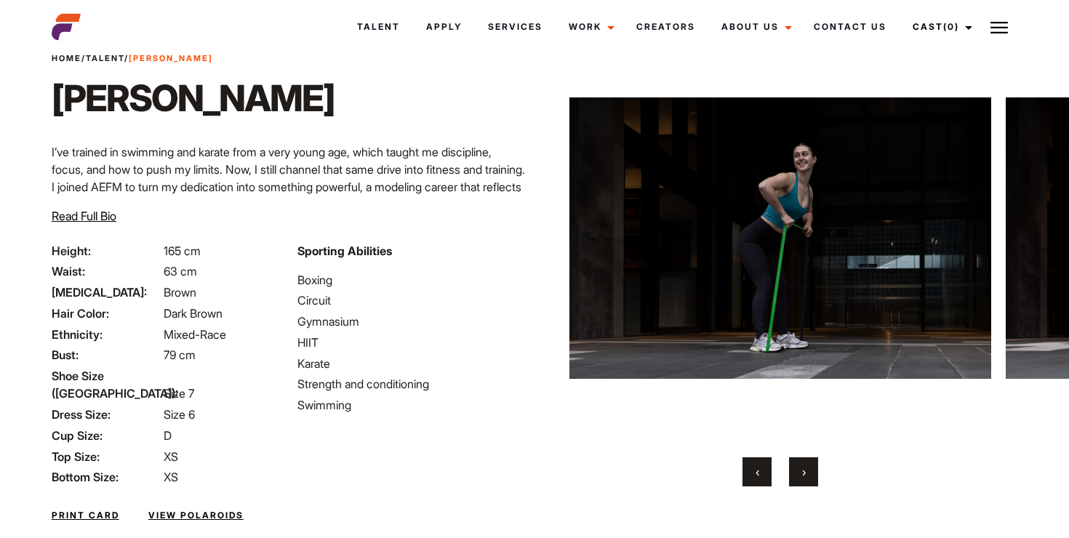
click at [806, 471] on button "›" at bounding box center [803, 471] width 29 height 29
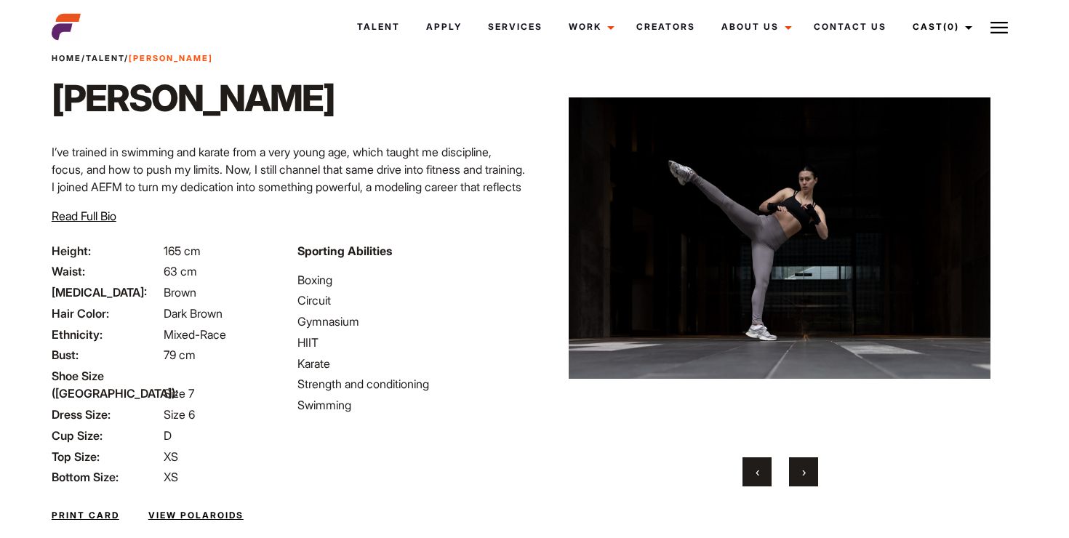
click at [806, 471] on button "›" at bounding box center [803, 471] width 29 height 29
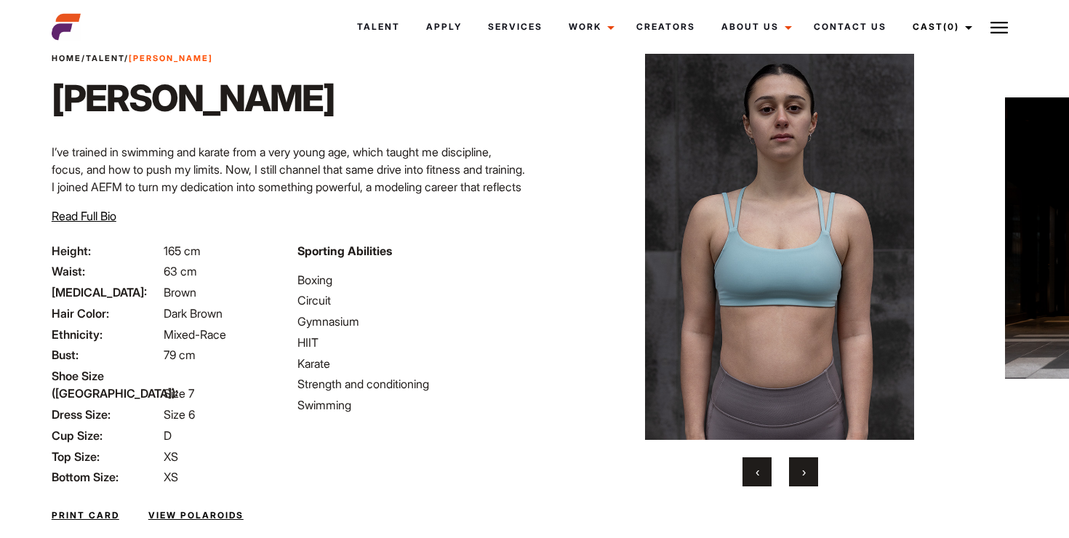
click at [806, 471] on button "›" at bounding box center [803, 471] width 29 height 29
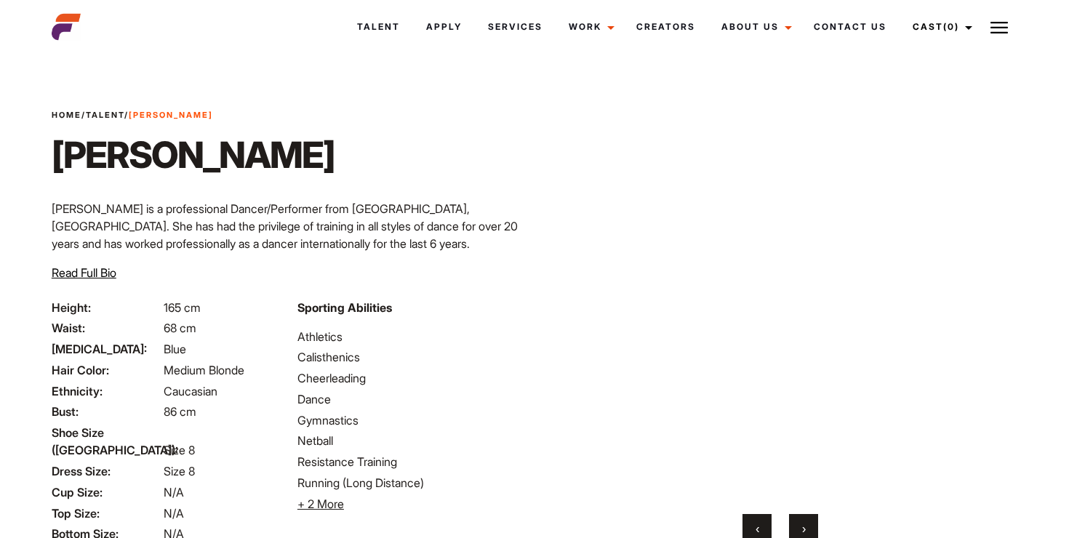
click at [798, 525] on button "›" at bounding box center [803, 528] width 29 height 29
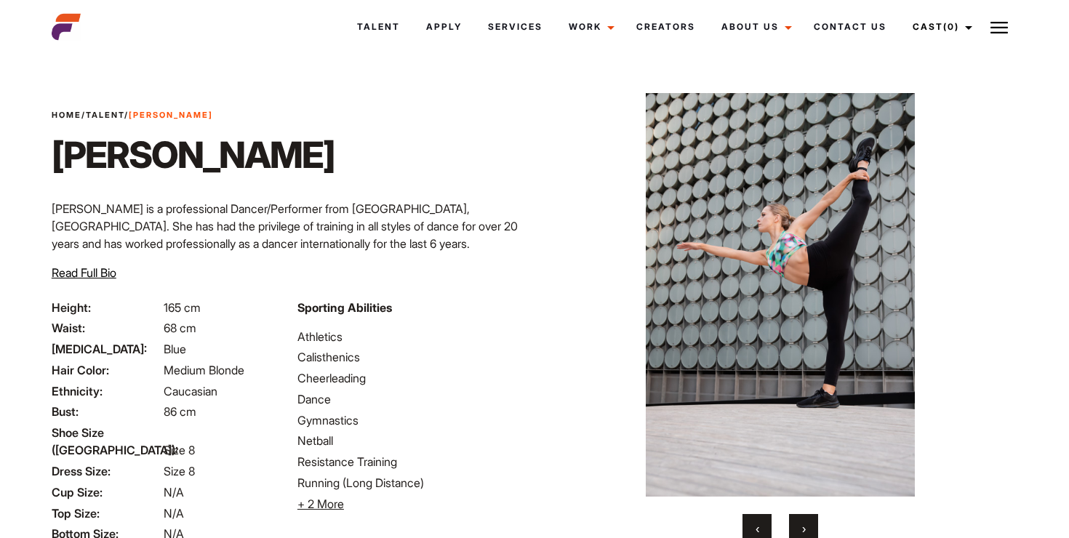
click at [798, 525] on button "›" at bounding box center [803, 528] width 29 height 29
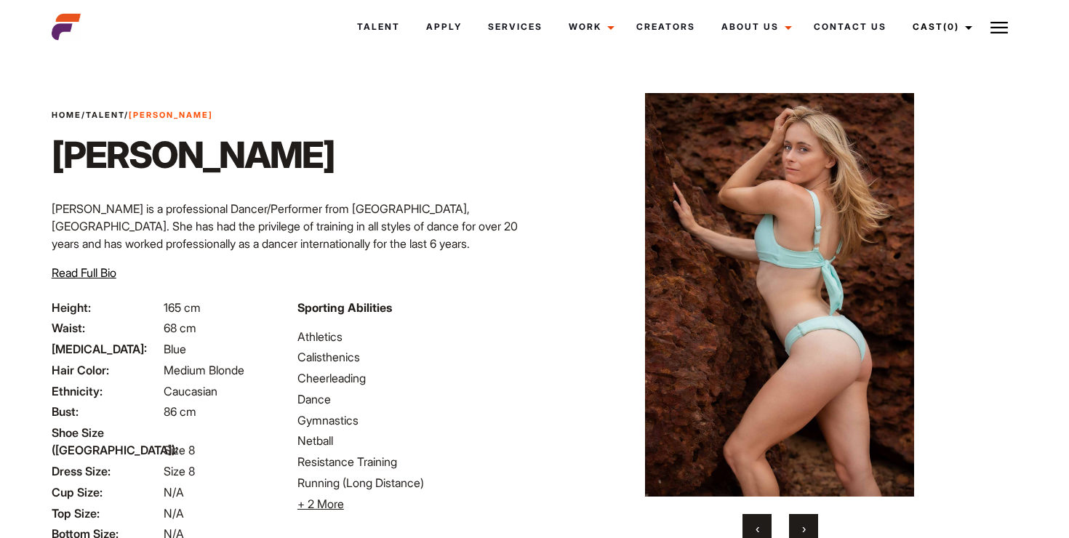
click at [798, 525] on button "›" at bounding box center [803, 528] width 29 height 29
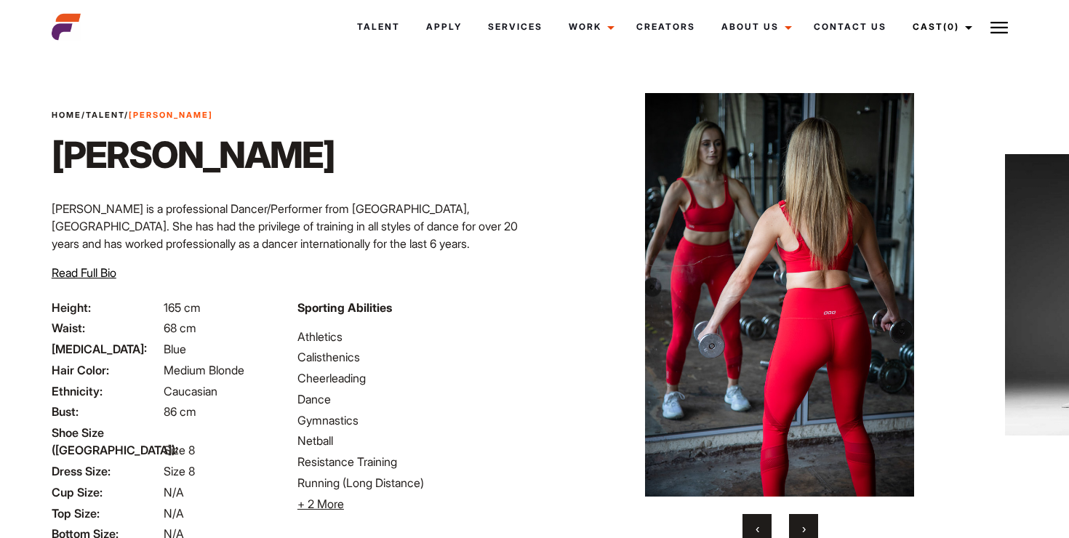
click at [798, 525] on button "›" at bounding box center [803, 528] width 29 height 29
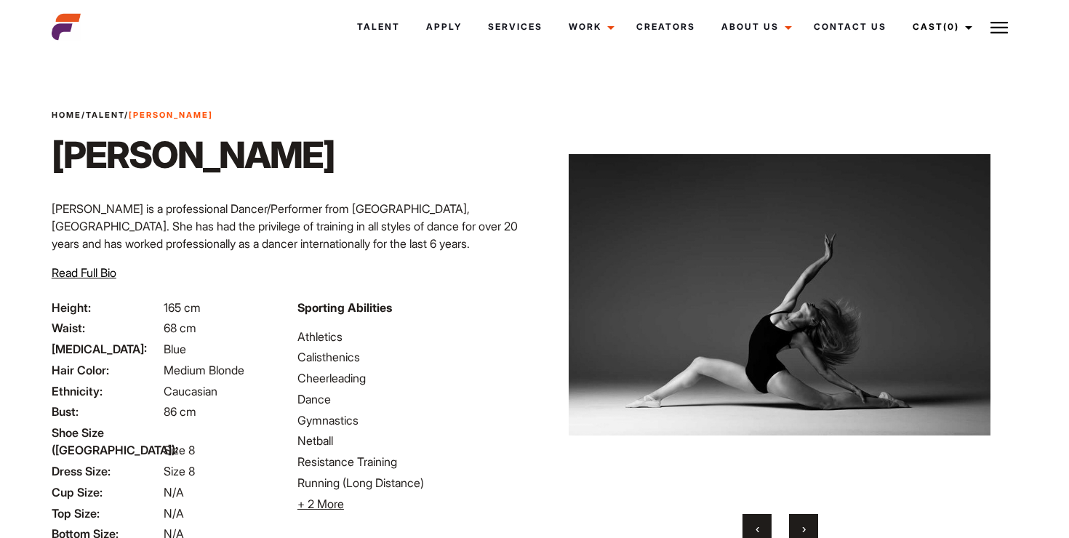
click at [798, 525] on button "›" at bounding box center [803, 528] width 29 height 29
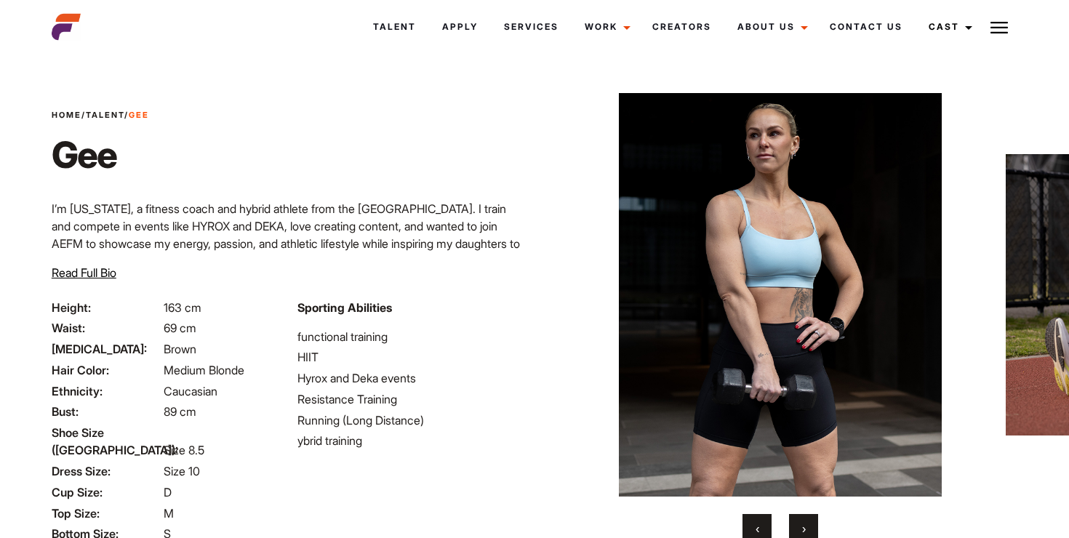
scroll to position [141, 0]
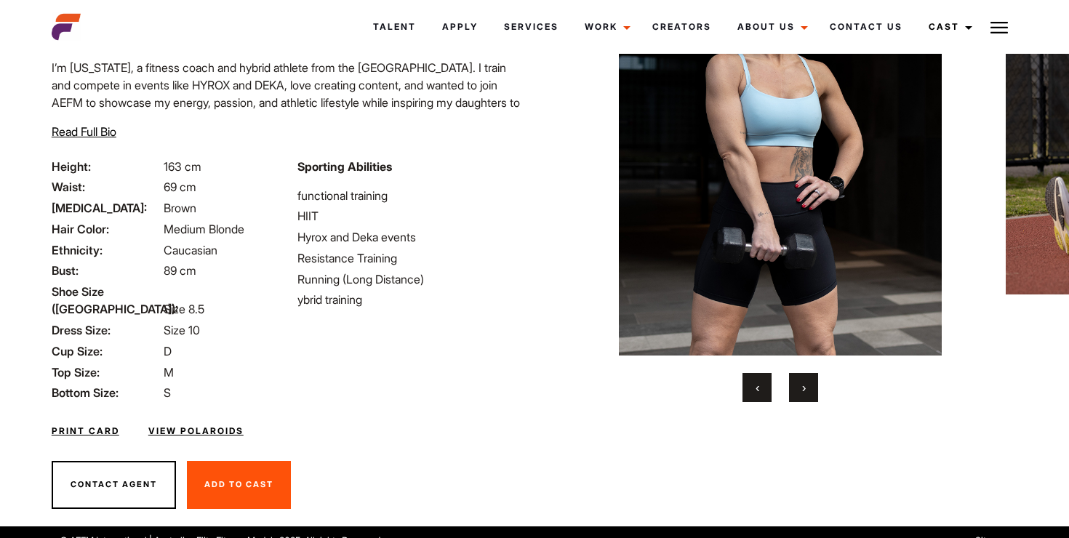
click at [791, 402] on div "Home / Talent / Gee Gee Your browser does not support the video tag. Your brows…" at bounding box center [781, 221] width 492 height 609
click at [804, 398] on button "›" at bounding box center [803, 387] width 29 height 29
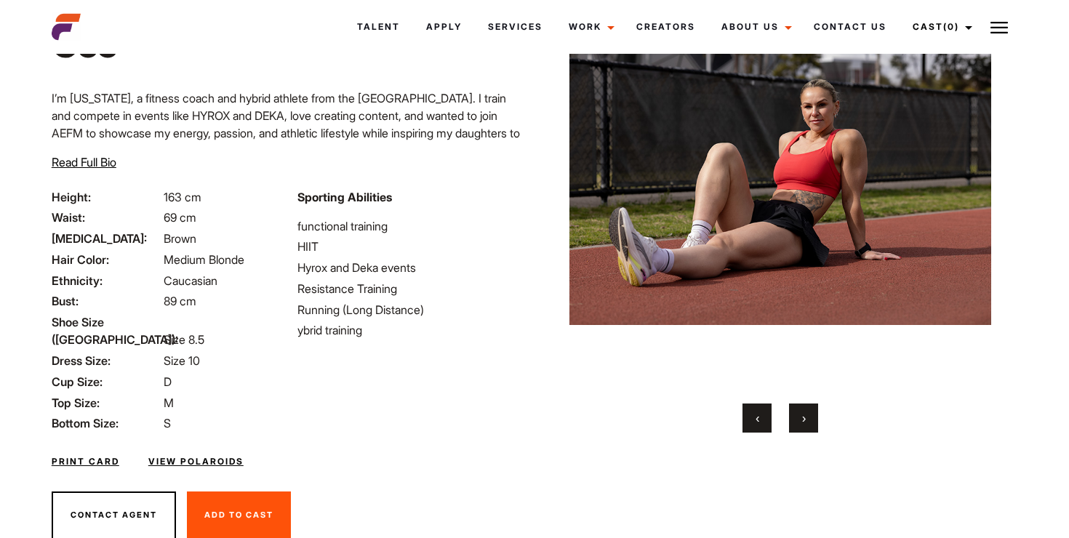
scroll to position [107, 0]
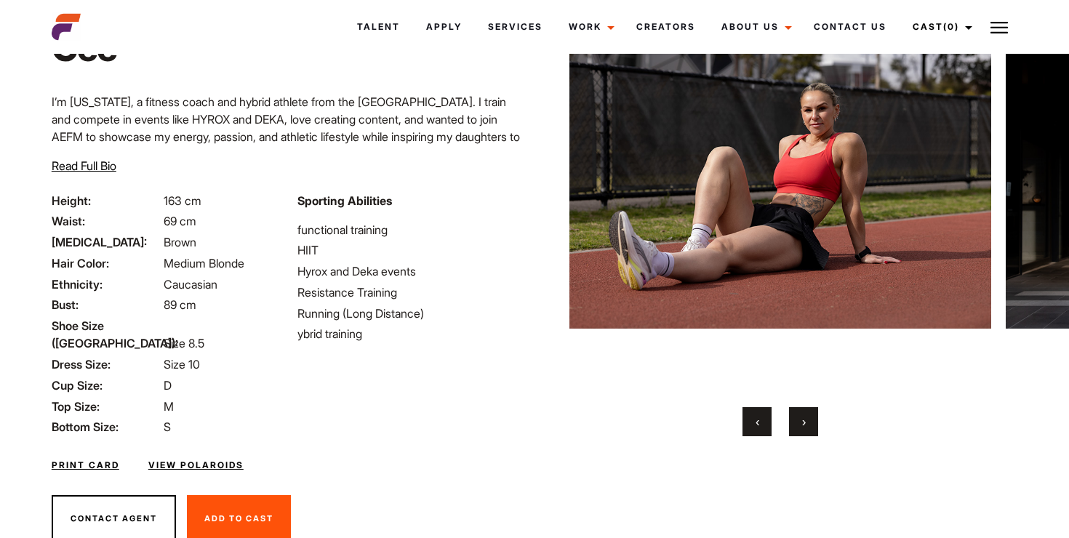
click at [801, 437] on div "Home / Talent / Gee Gee Your browser does not support the video tag. Your brows…" at bounding box center [781, 255] width 492 height 609
click at [798, 420] on button "›" at bounding box center [803, 421] width 29 height 29
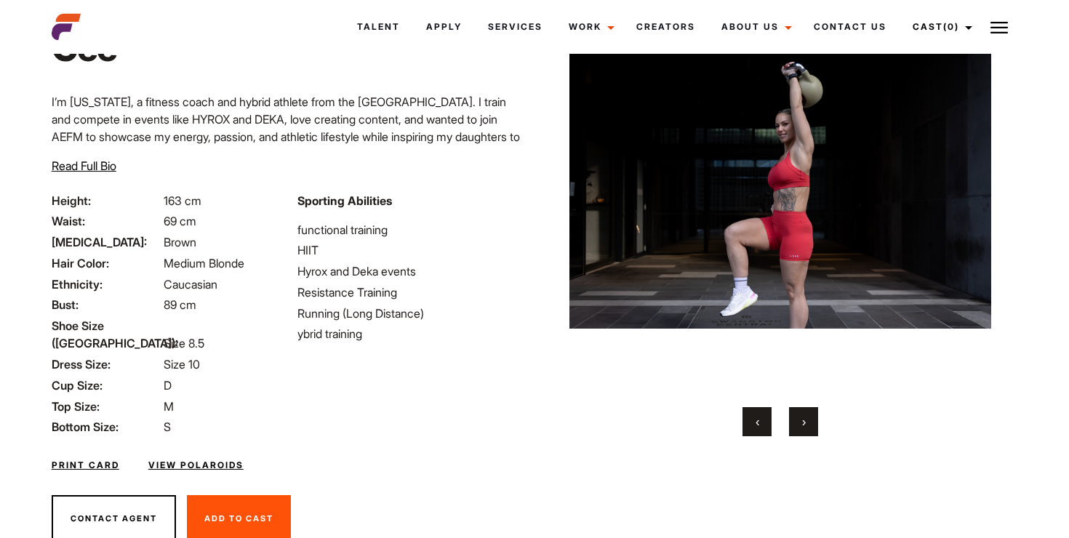
click at [798, 420] on button "›" at bounding box center [803, 421] width 29 height 29
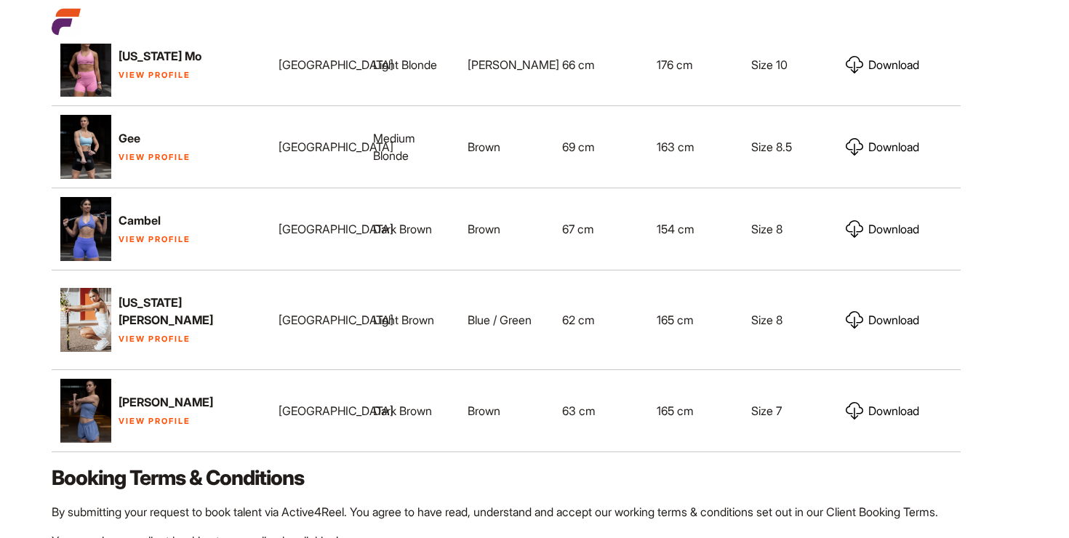
scroll to position [770, 0]
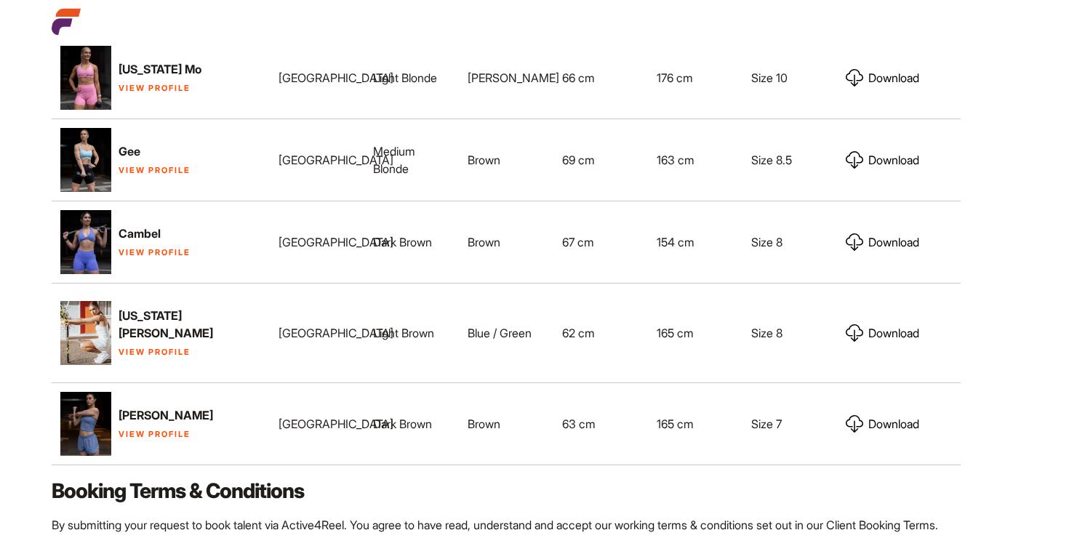
click at [152, 347] on link "View Profile" at bounding box center [155, 352] width 72 height 10
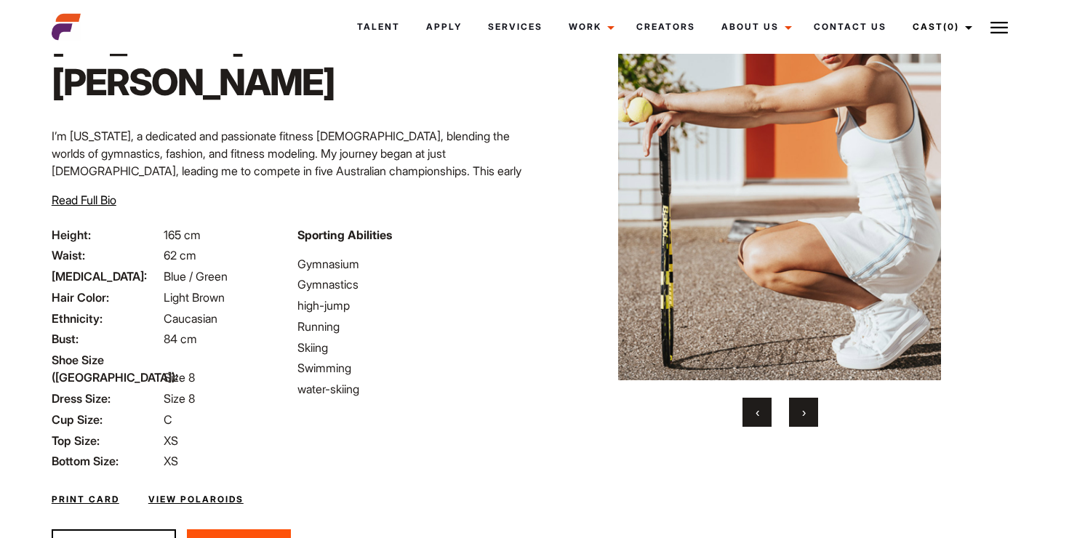
scroll to position [130, 0]
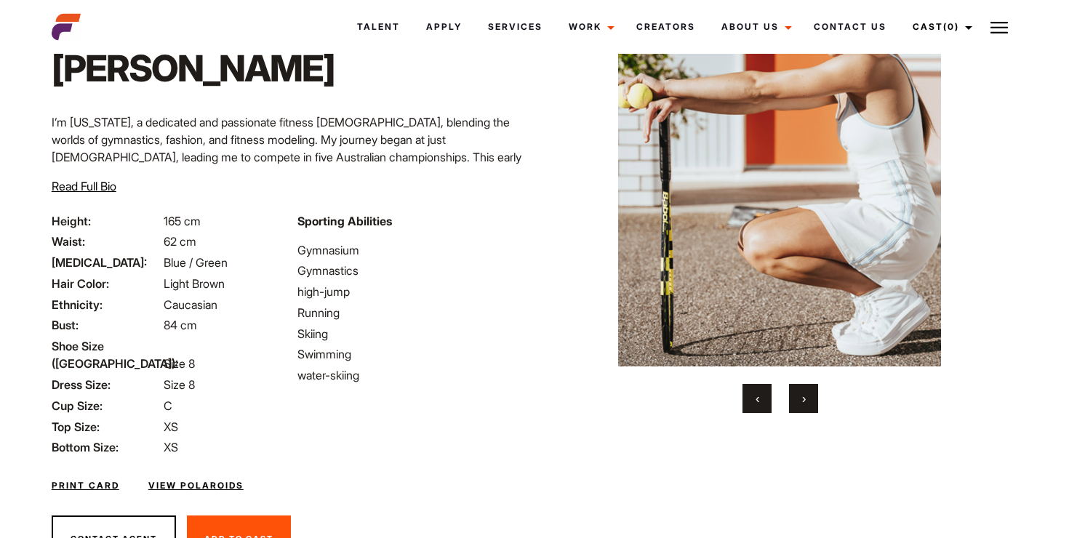
click at [801, 386] on button "›" at bounding box center [803, 398] width 29 height 29
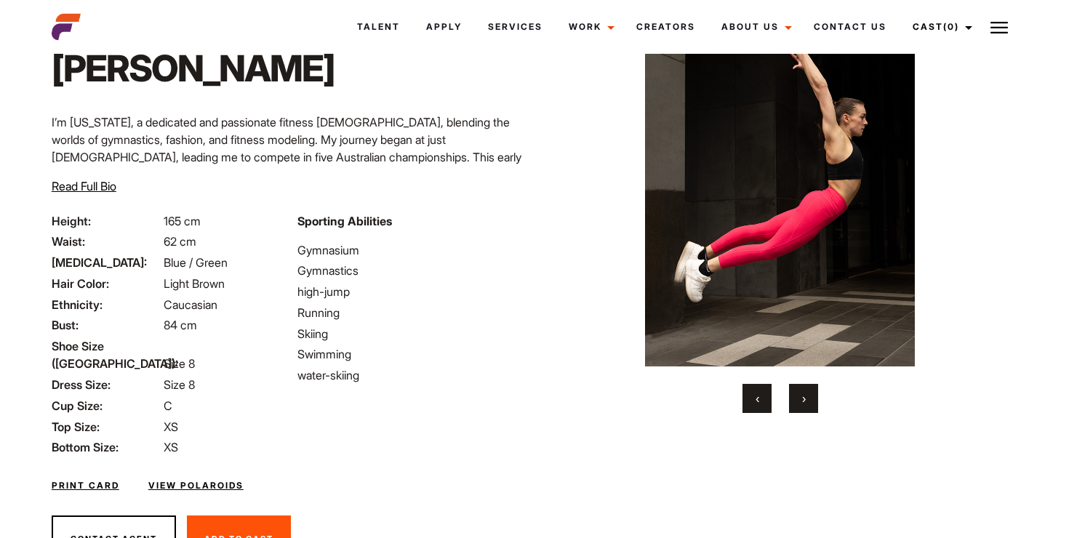
click at [806, 415] on div "Home / Talent / [US_STATE] [PERSON_NAME] [US_STATE] [PERSON_NAME] ‹ › Contact A…" at bounding box center [781, 254] width 492 height 653
click at [804, 401] on span "›" at bounding box center [804, 398] width 4 height 15
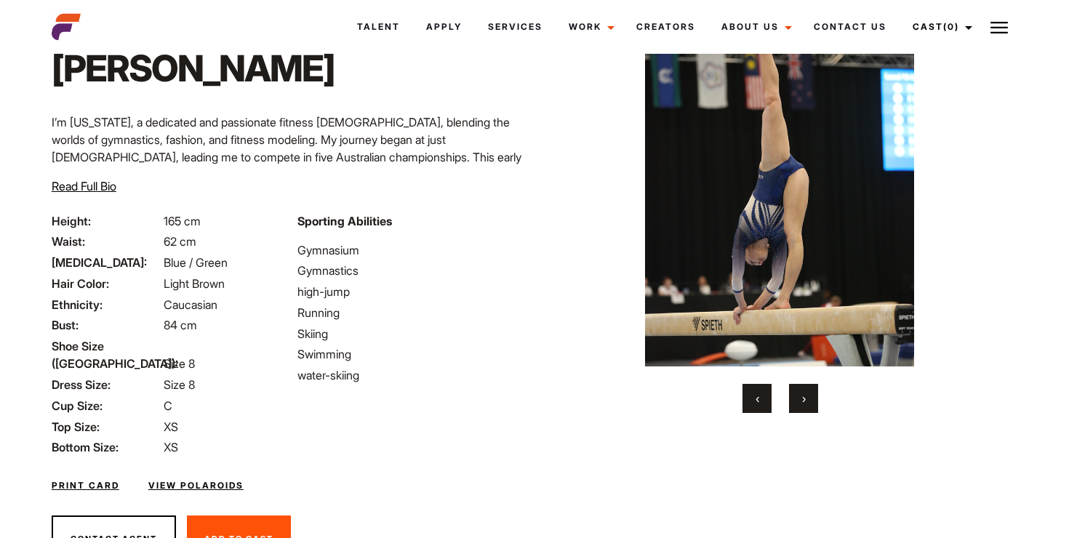
click at [804, 401] on span "›" at bounding box center [804, 398] width 4 height 15
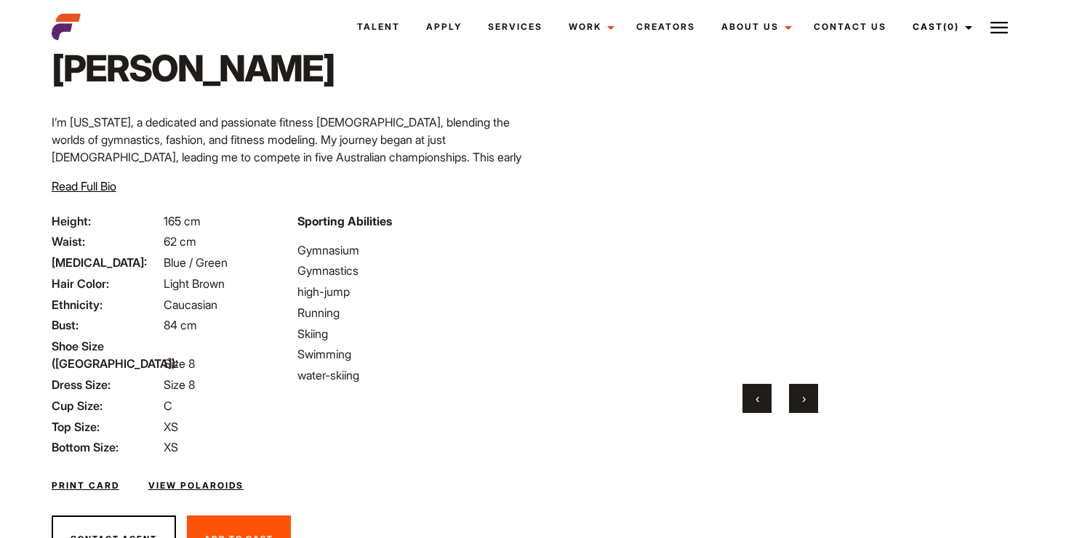
click at [803, 400] on span "›" at bounding box center [804, 398] width 4 height 15
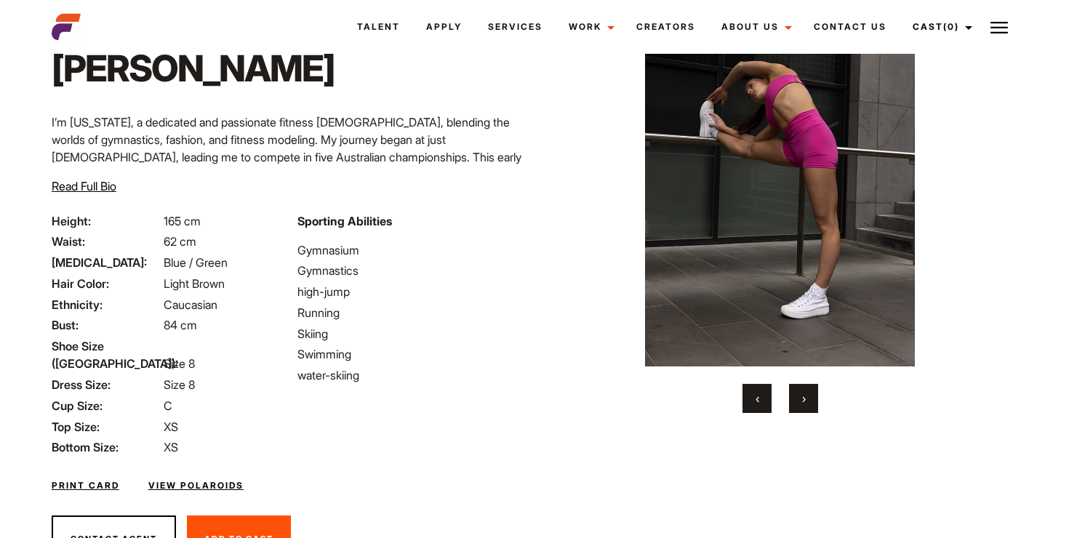
click at [803, 400] on span "›" at bounding box center [804, 398] width 4 height 15
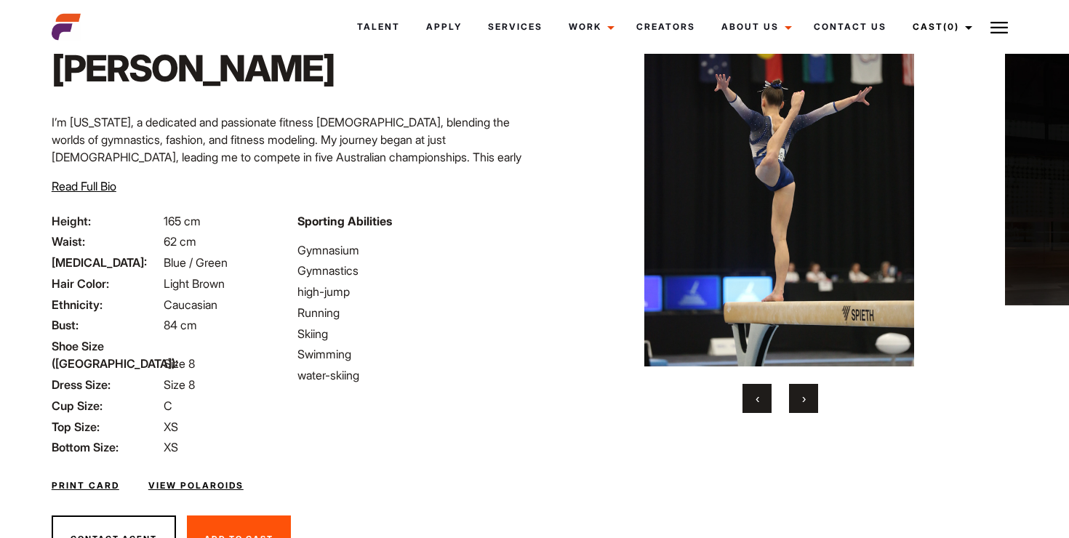
click at [803, 400] on span "›" at bounding box center [804, 398] width 4 height 15
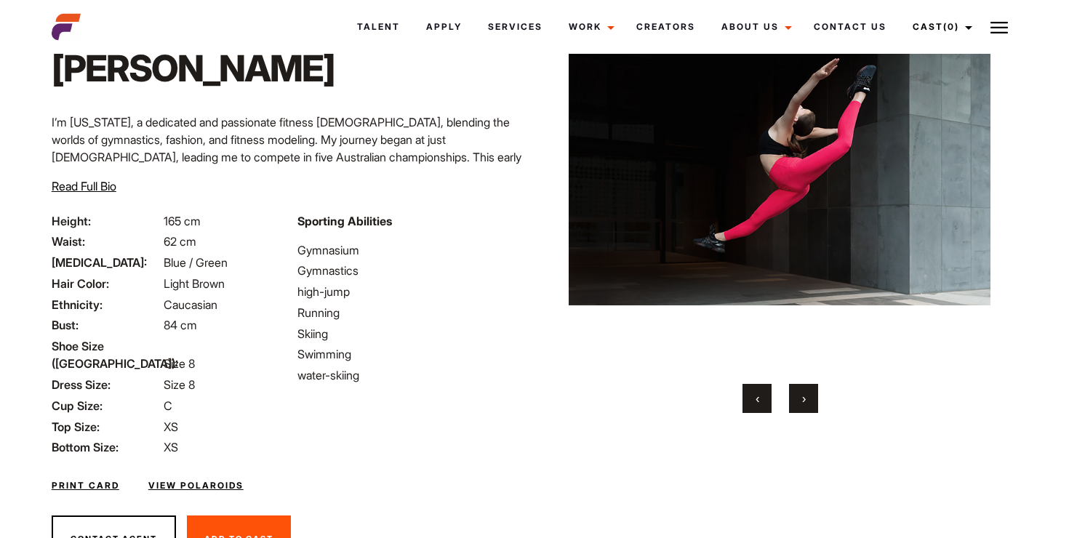
click at [804, 401] on span "›" at bounding box center [804, 398] width 4 height 15
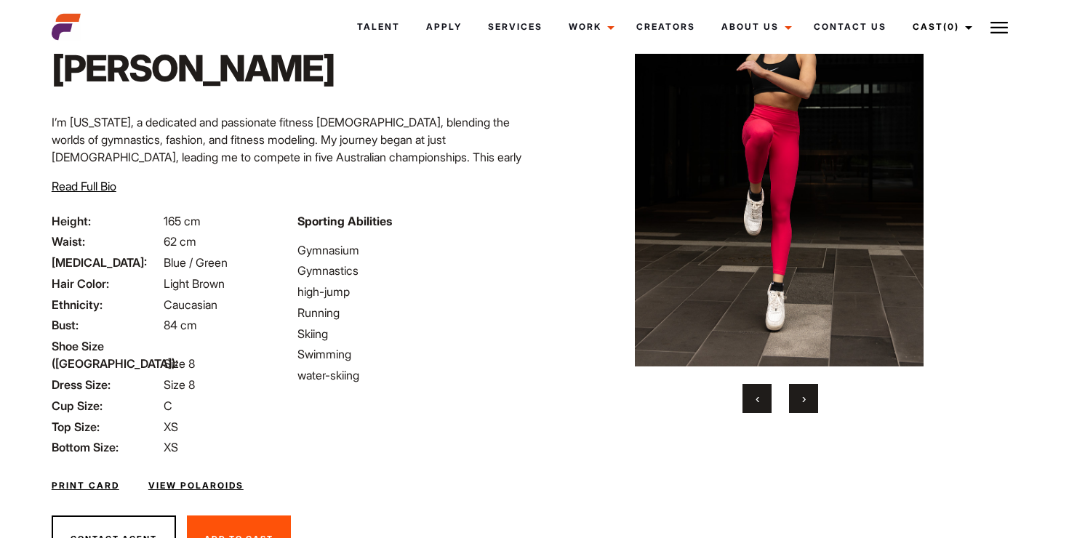
click at [804, 401] on span "›" at bounding box center [804, 398] width 4 height 15
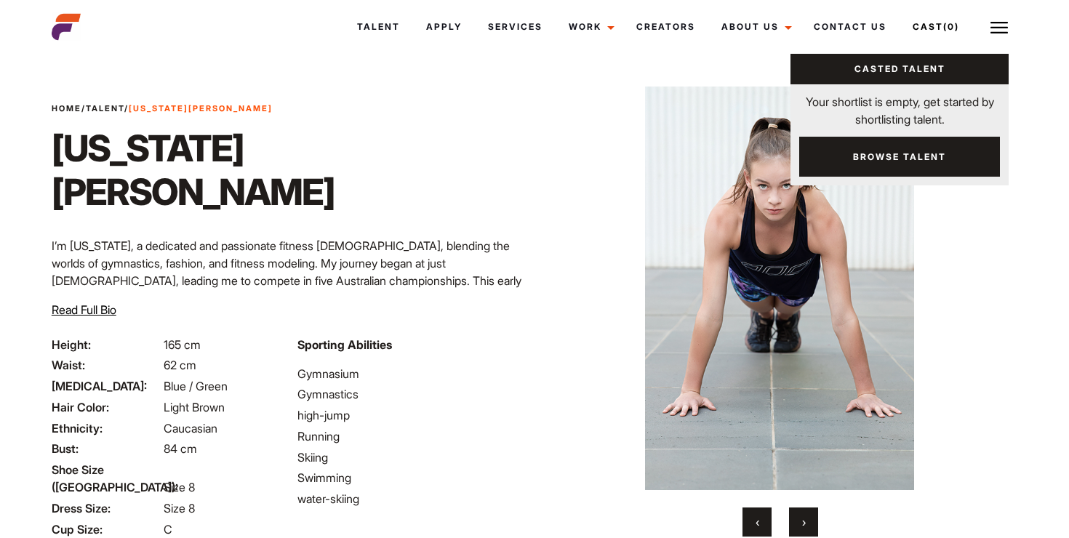
scroll to position [0, 0]
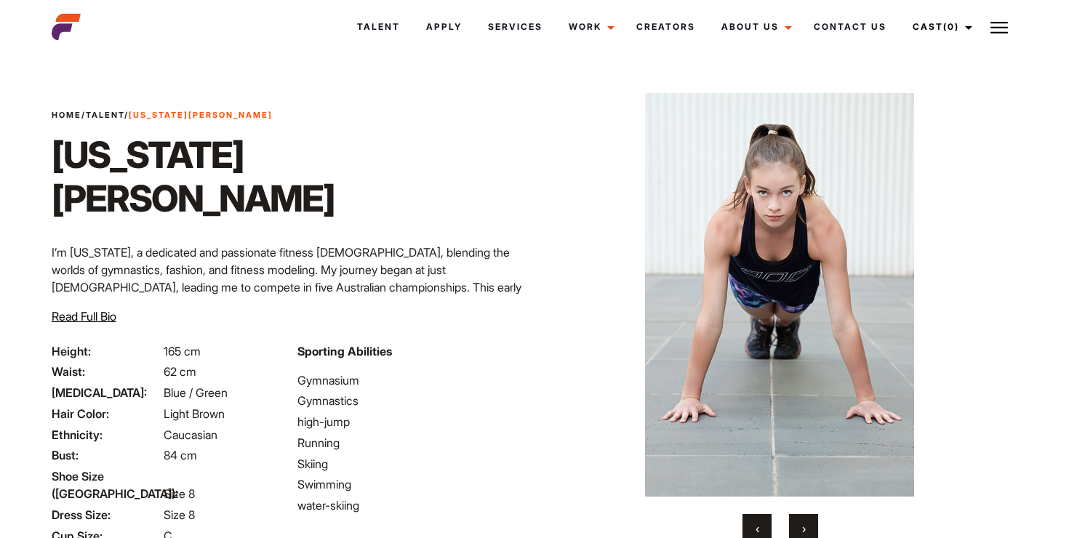
click at [806, 523] on button "›" at bounding box center [803, 528] width 29 height 29
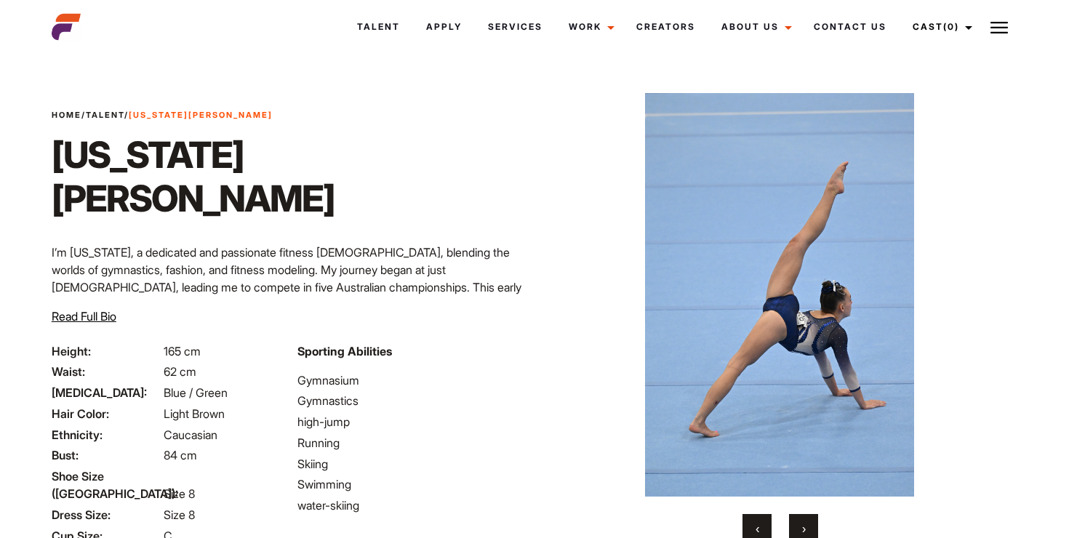
click at [806, 523] on button "›" at bounding box center [803, 528] width 29 height 29
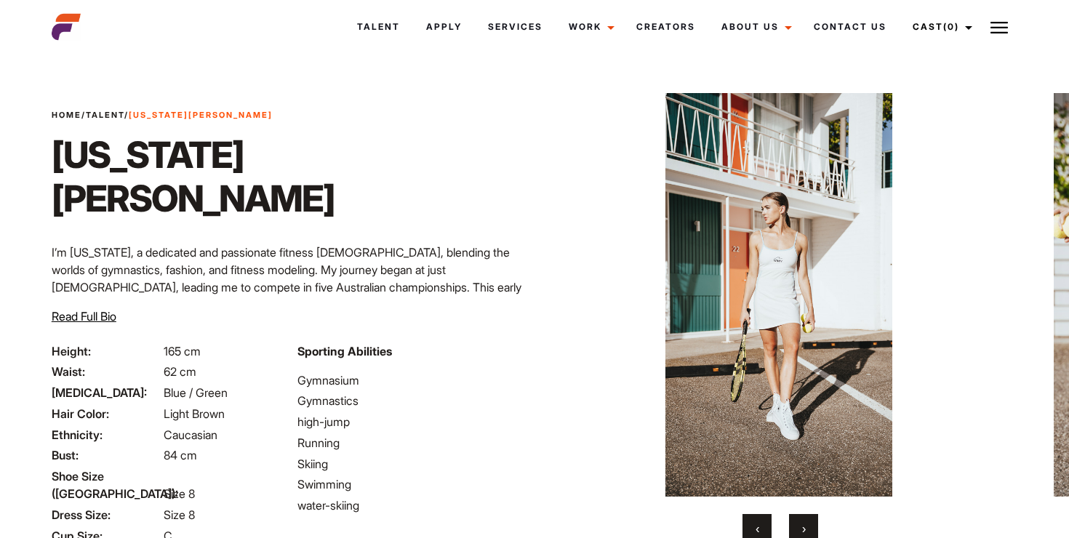
click at [806, 523] on button "›" at bounding box center [803, 528] width 29 height 29
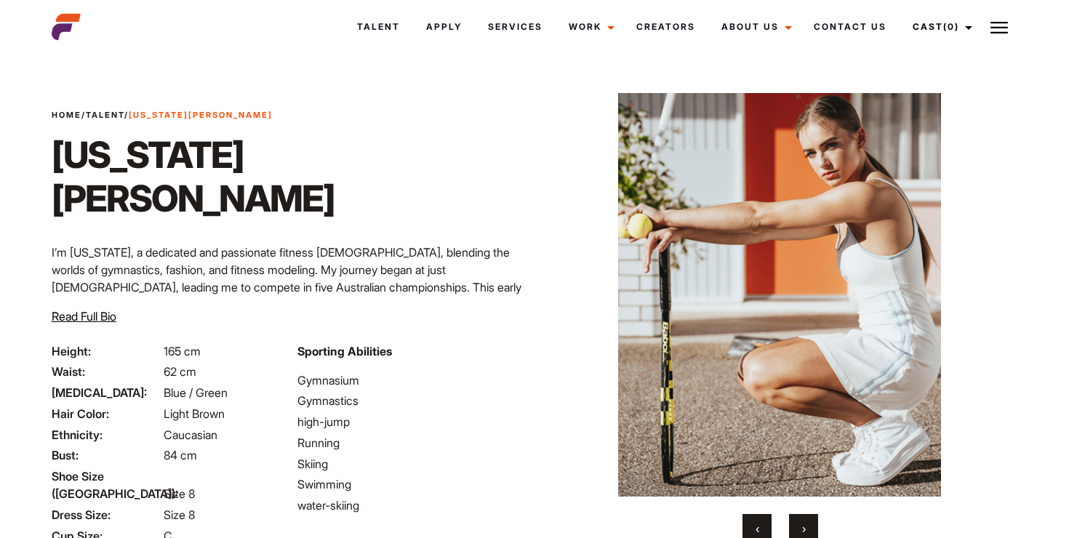
click at [806, 523] on button "›" at bounding box center [803, 528] width 29 height 29
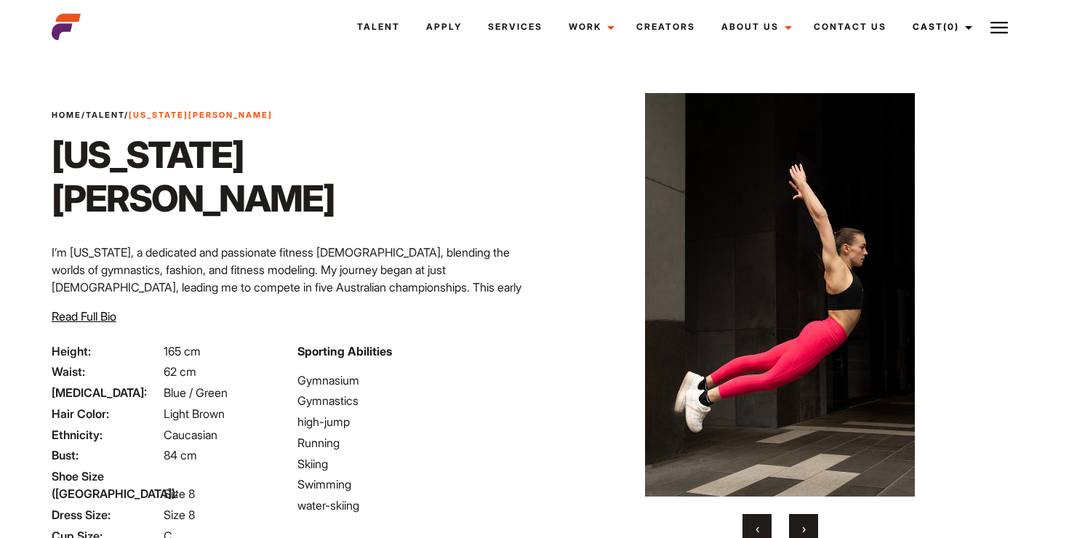
click at [806, 523] on button "›" at bounding box center [803, 528] width 29 height 29
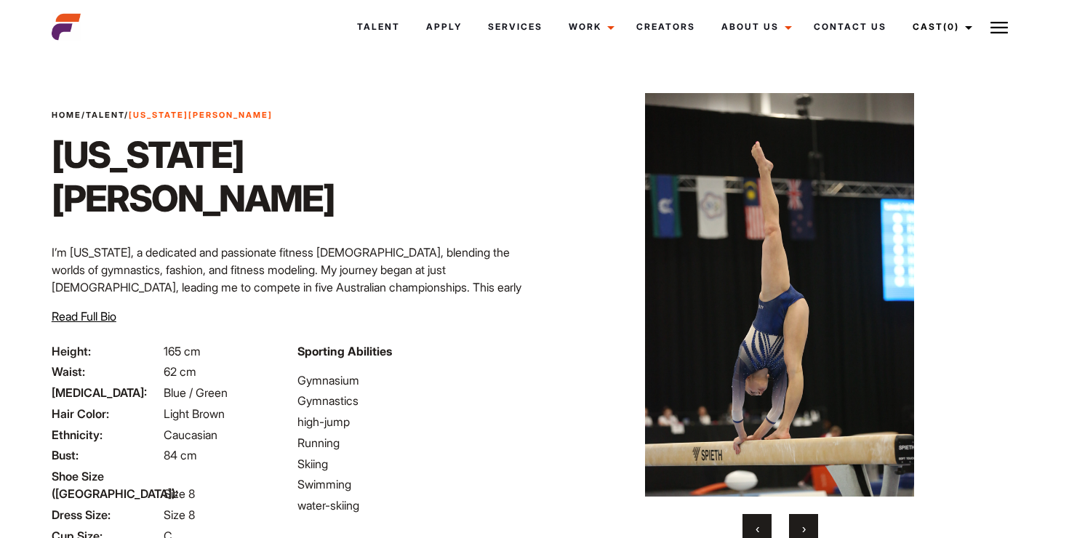
click at [806, 523] on button "›" at bounding box center [803, 528] width 29 height 29
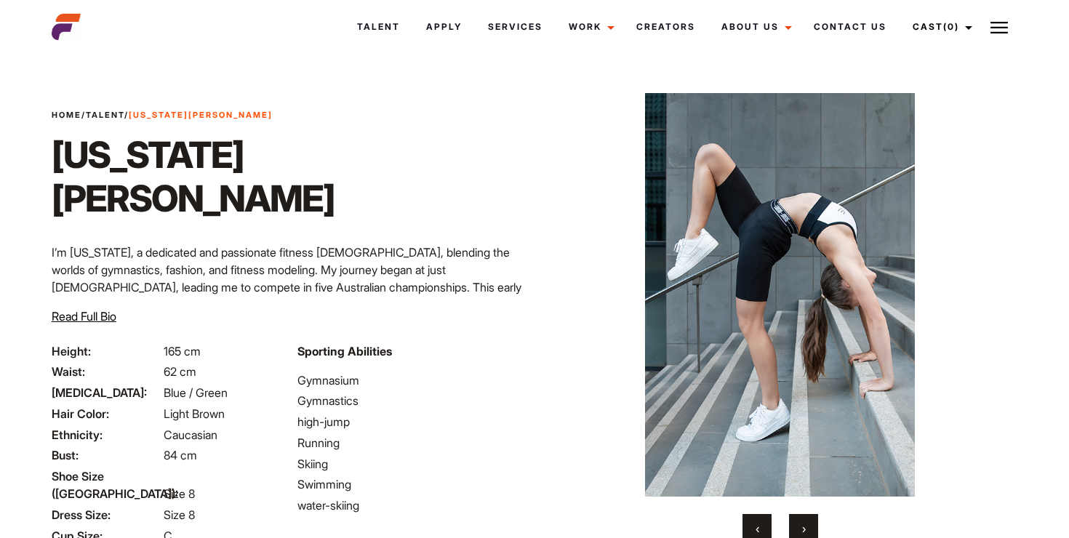
click at [806, 523] on button "›" at bounding box center [803, 528] width 29 height 29
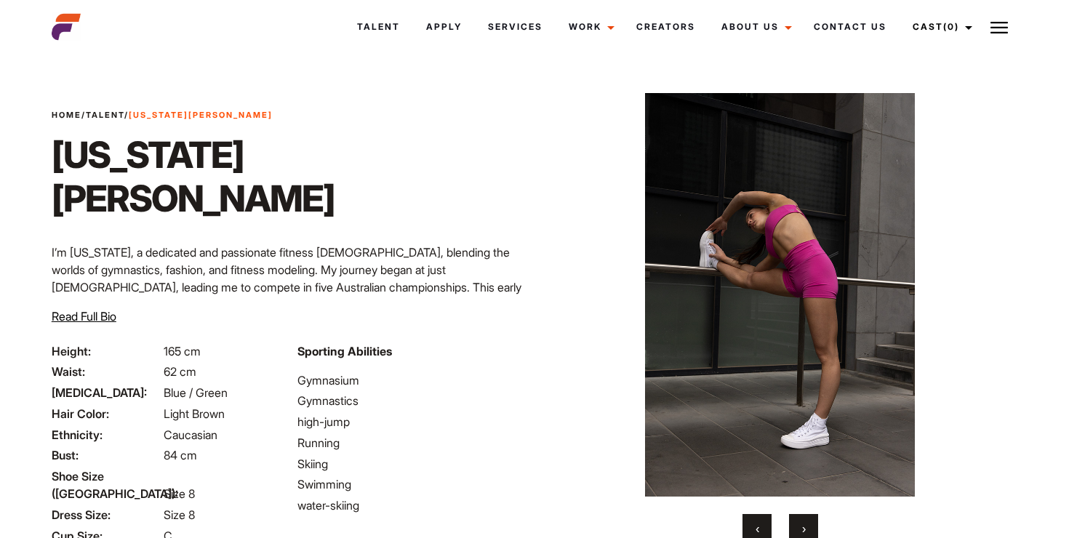
scroll to position [141, 0]
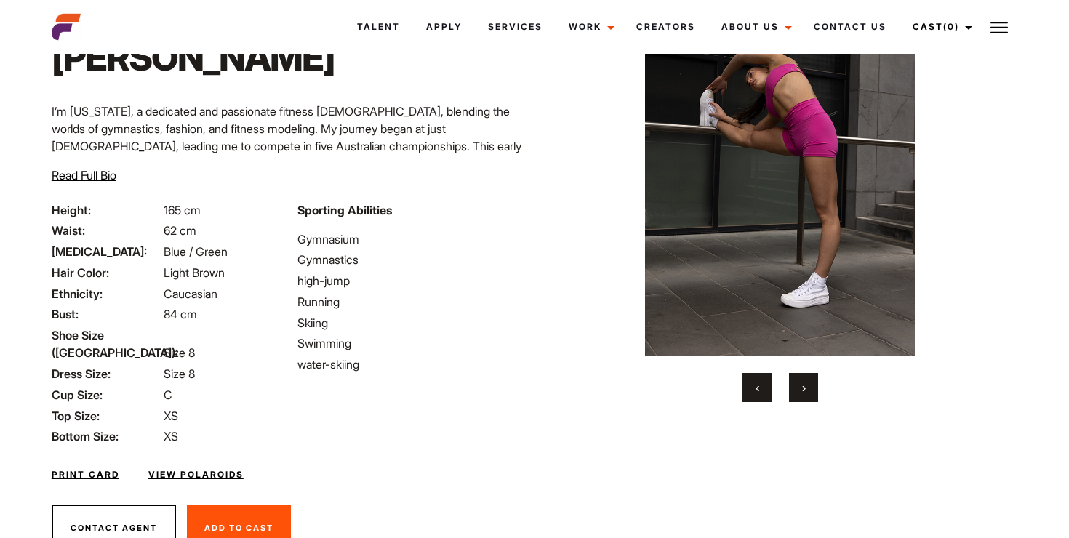
click at [210, 468] on link "View Polaroids" at bounding box center [195, 474] width 95 height 13
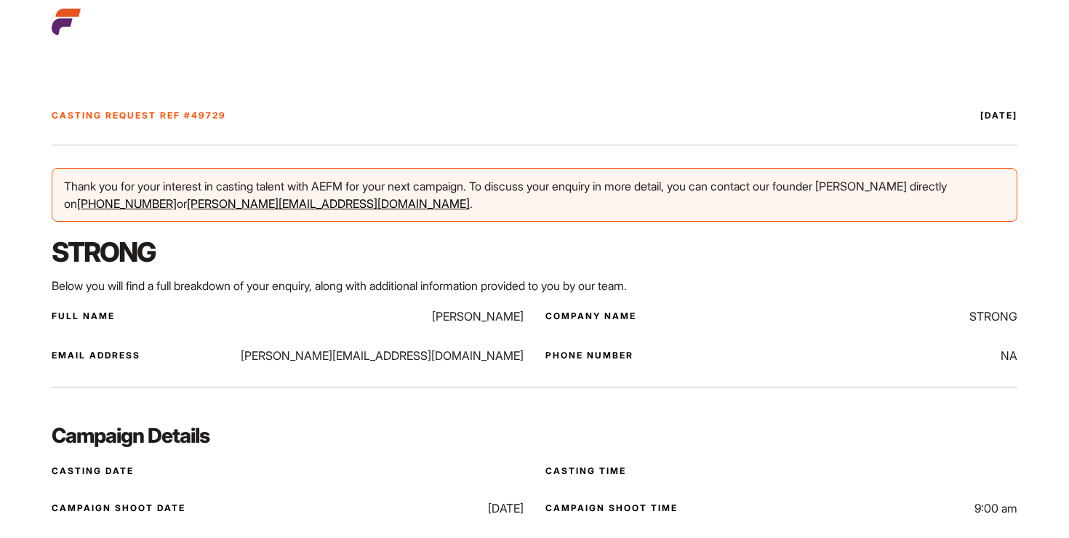
click at [67, 31] on img at bounding box center [66, 21] width 29 height 29
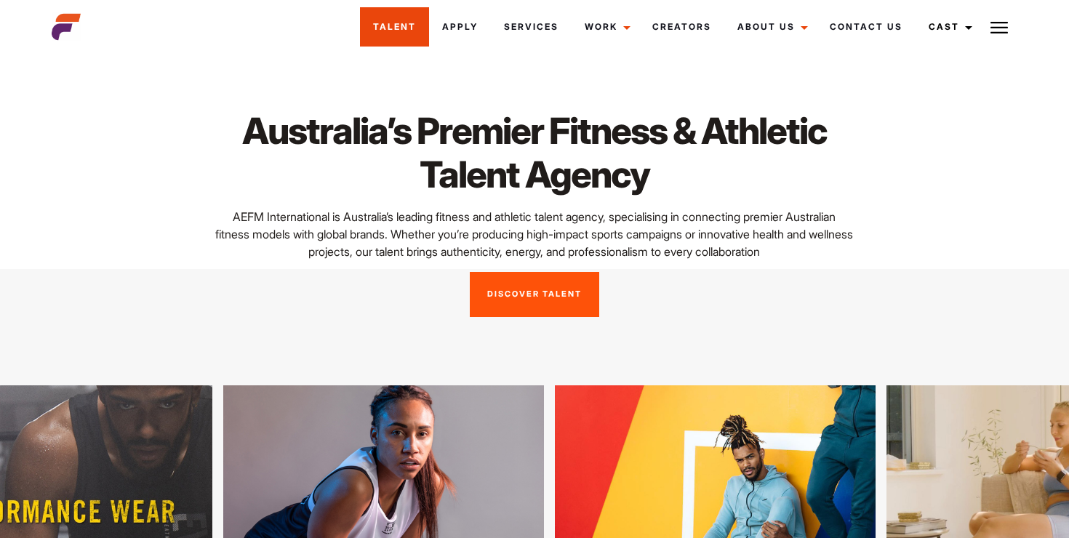
click at [379, 25] on link "Talent" at bounding box center [394, 26] width 69 height 39
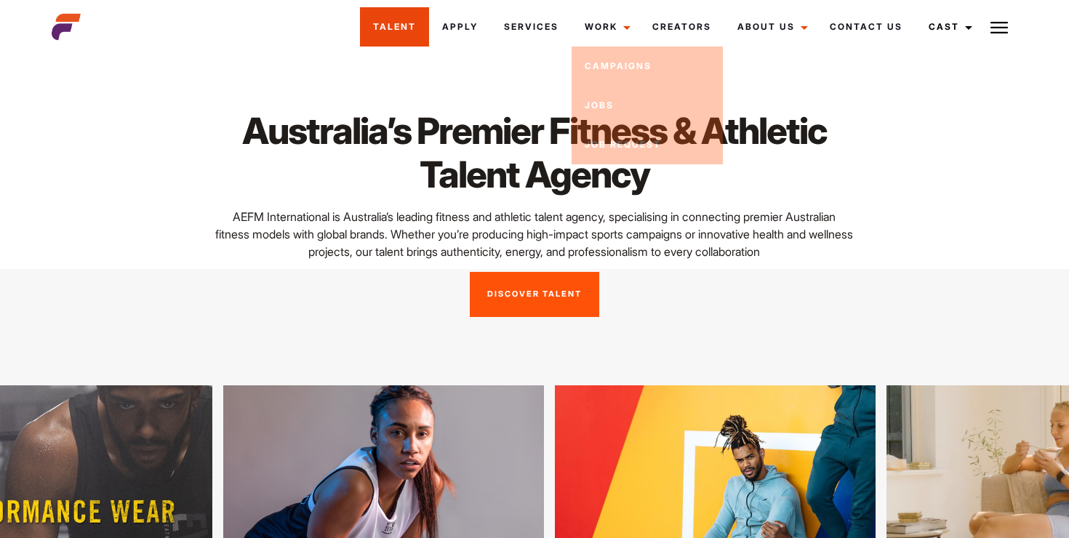
click at [377, 40] on link "Talent" at bounding box center [394, 26] width 69 height 39
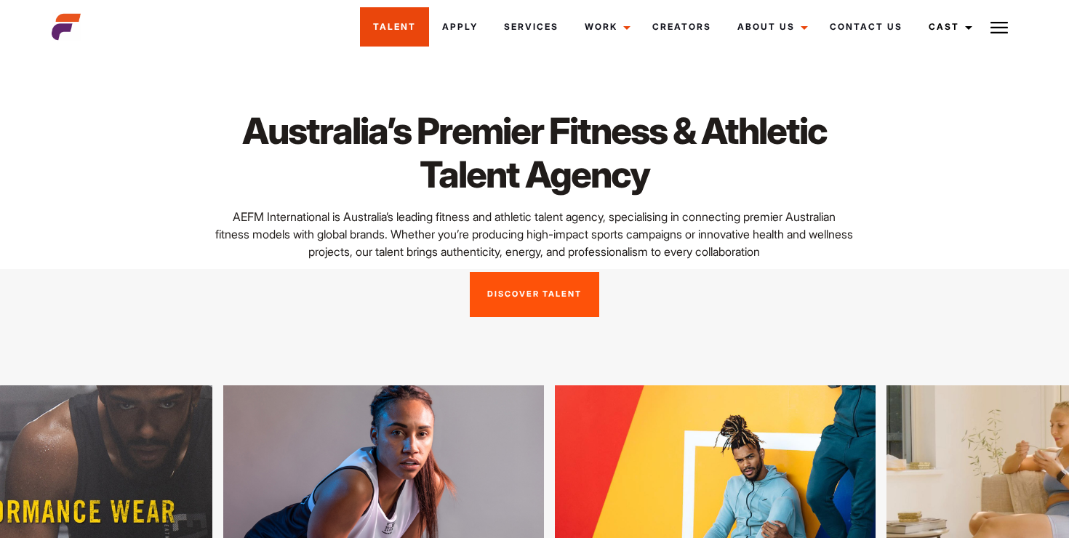
click at [398, 31] on link "Talent" at bounding box center [394, 26] width 69 height 39
click at [540, 303] on link "Discover Talent" at bounding box center [534, 294] width 129 height 45
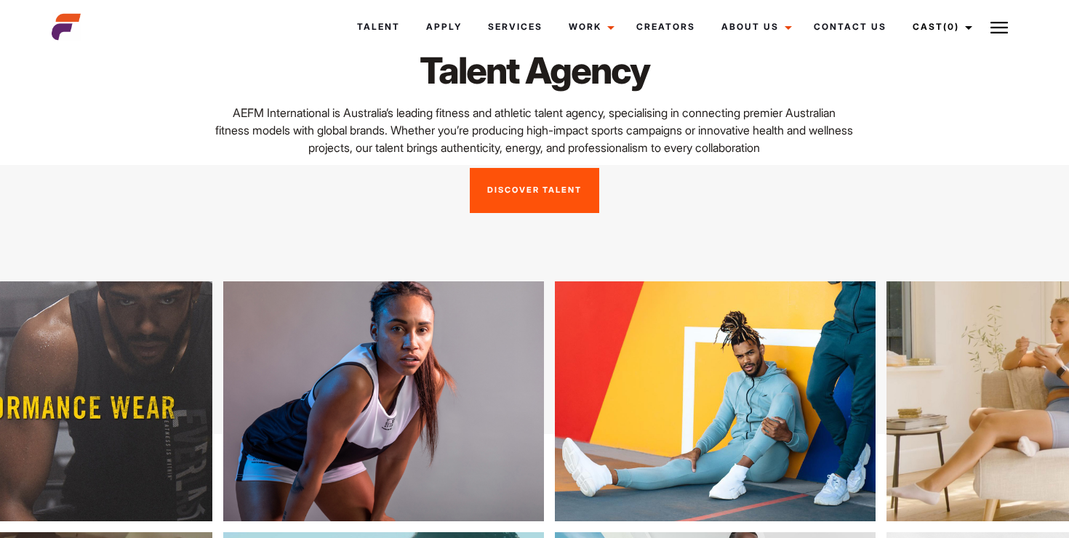
scroll to position [311, 0]
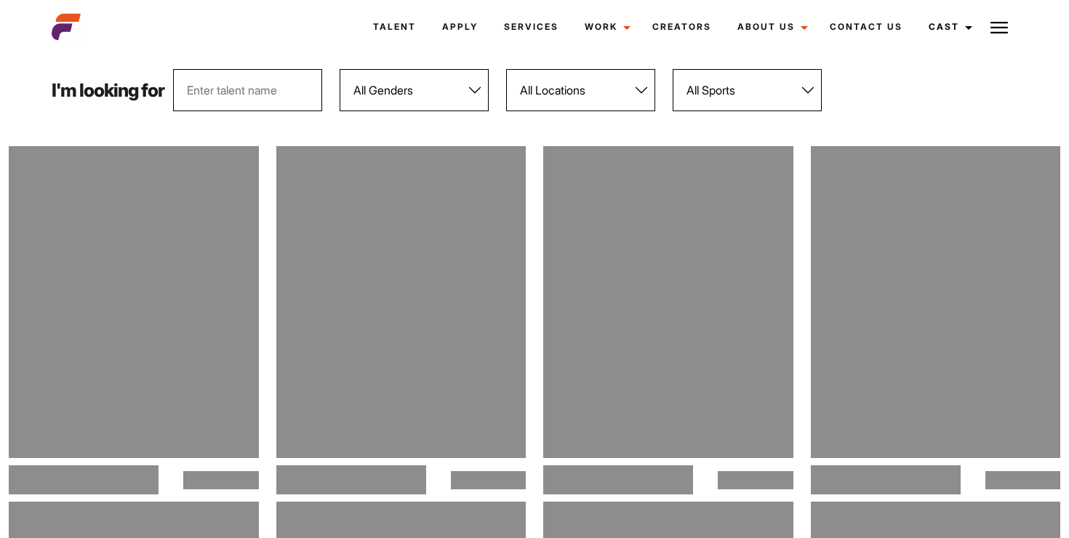
scroll to position [183, 0]
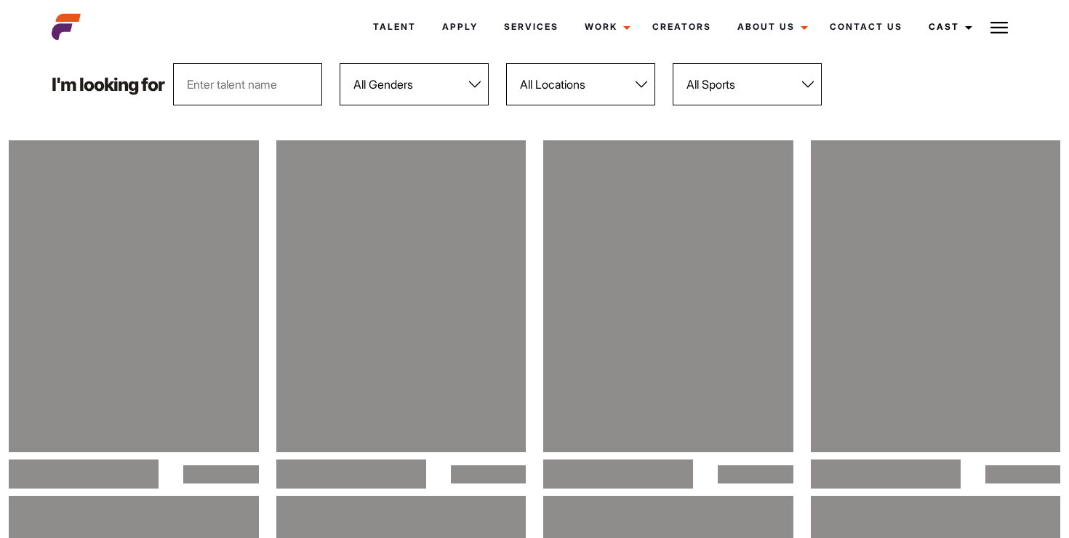
click at [576, 89] on select "All Locations [GEOGRAPHIC_DATA] [GEOGRAPHIC_DATA] [GEOGRAPHIC_DATA] [GEOGRAPHIC…" at bounding box center [580, 84] width 149 height 42
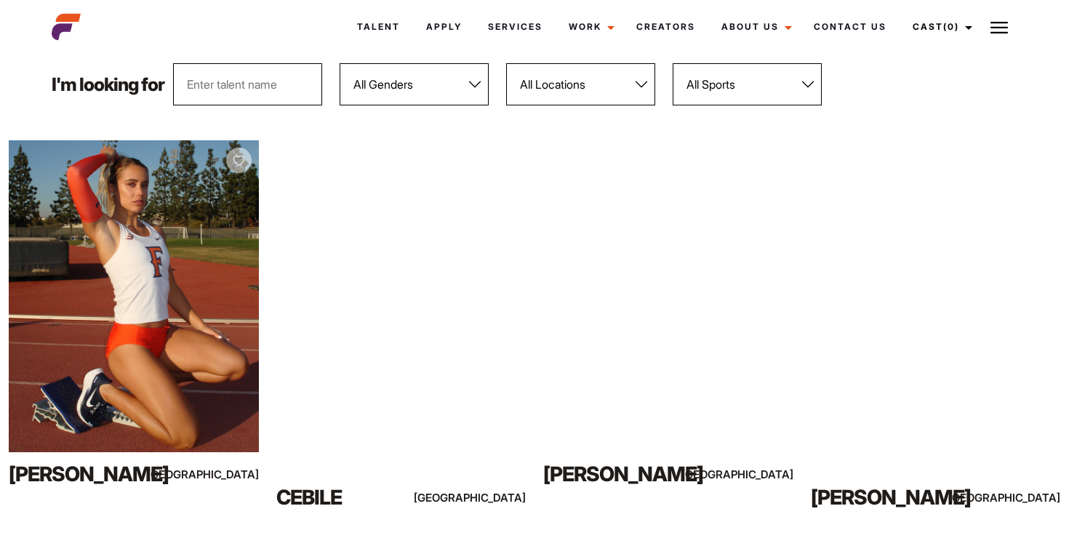
select select "118"
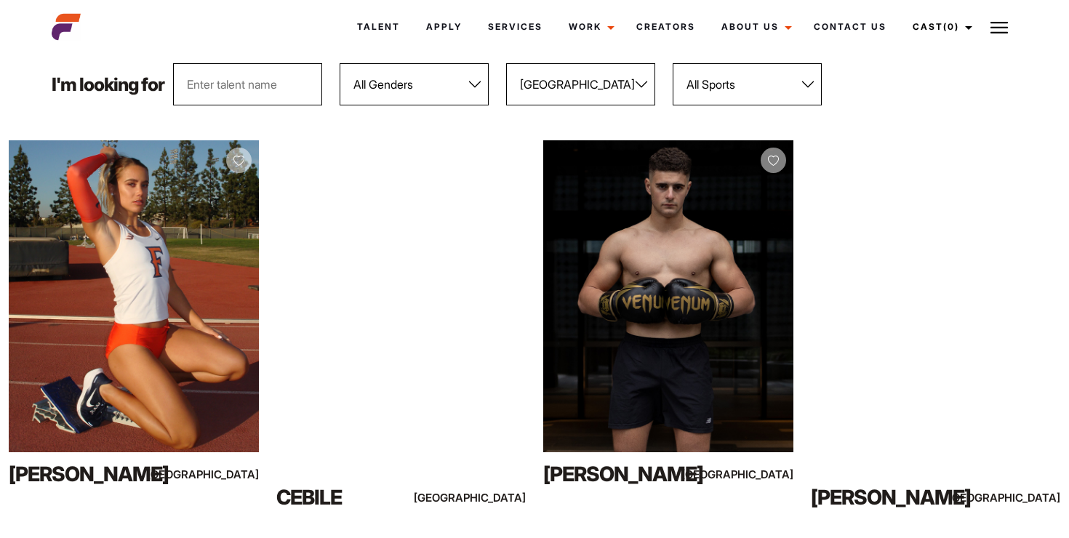
click at [506, 63] on select "All Locations [GEOGRAPHIC_DATA] [GEOGRAPHIC_DATA] [GEOGRAPHIC_DATA] [GEOGRAPHIC…" at bounding box center [580, 84] width 149 height 42
